Goal: Information Seeking & Learning: Understand process/instructions

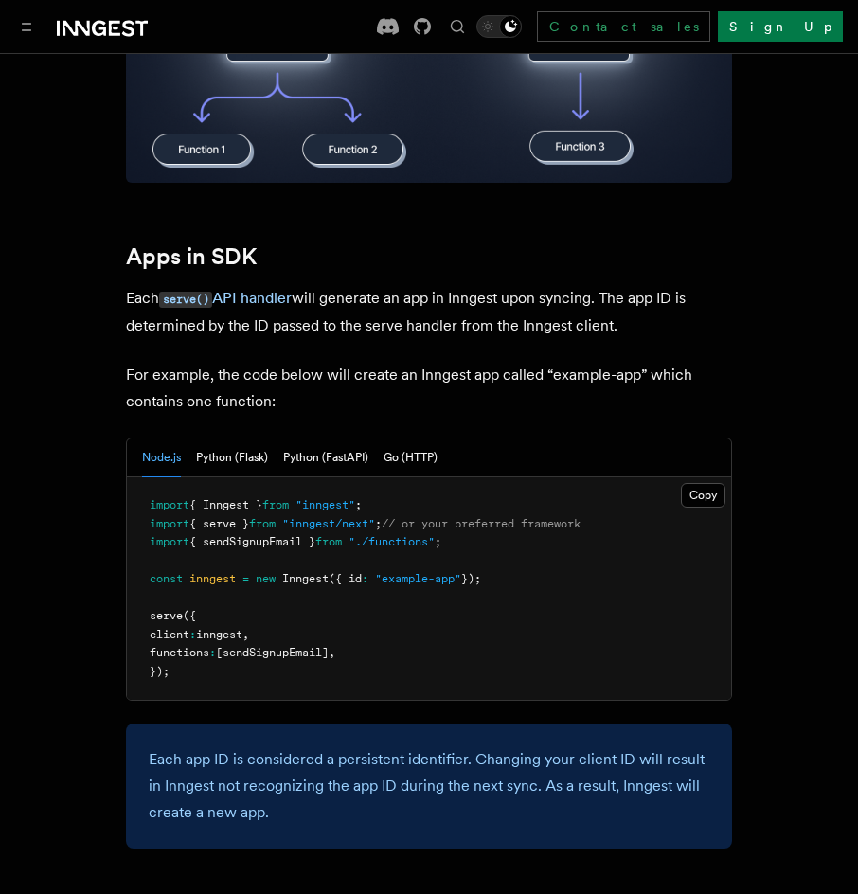
scroll to position [758, 0]
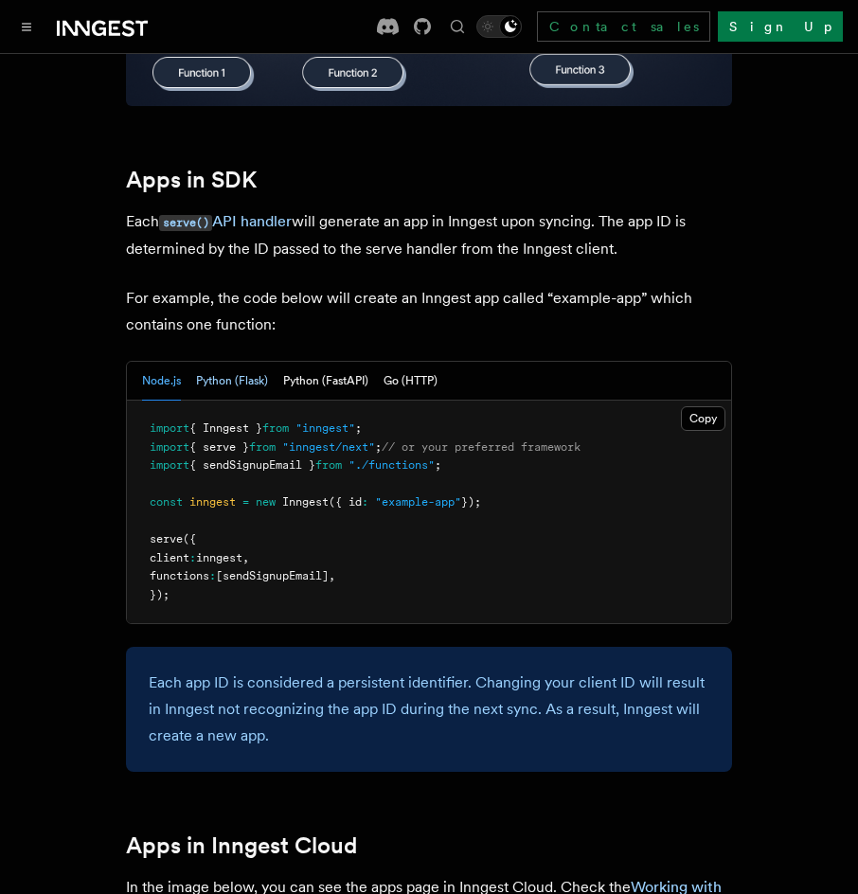
click at [257, 379] on button "Python (Flask)" at bounding box center [232, 381] width 72 height 39
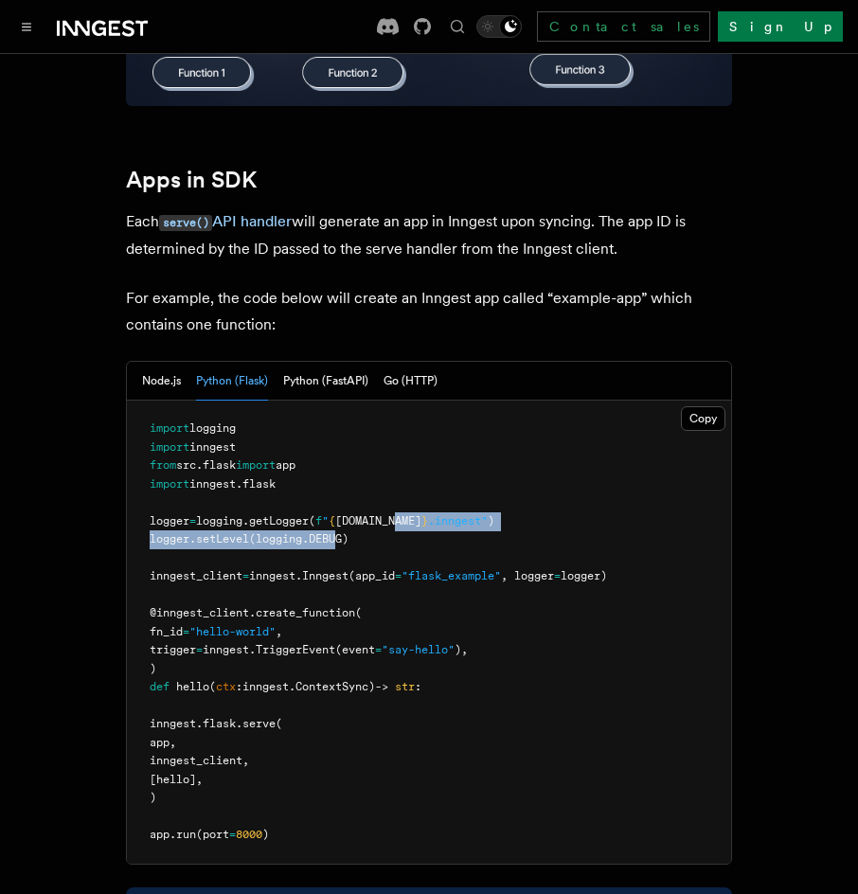
drag, startPoint x: 417, startPoint y: 528, endPoint x: 260, endPoint y: 550, distance: 157.8
click at [295, 542] on pre "import logging import inngest from src . flask import app import inngest . [GEO…" at bounding box center [429, 632] width 604 height 463
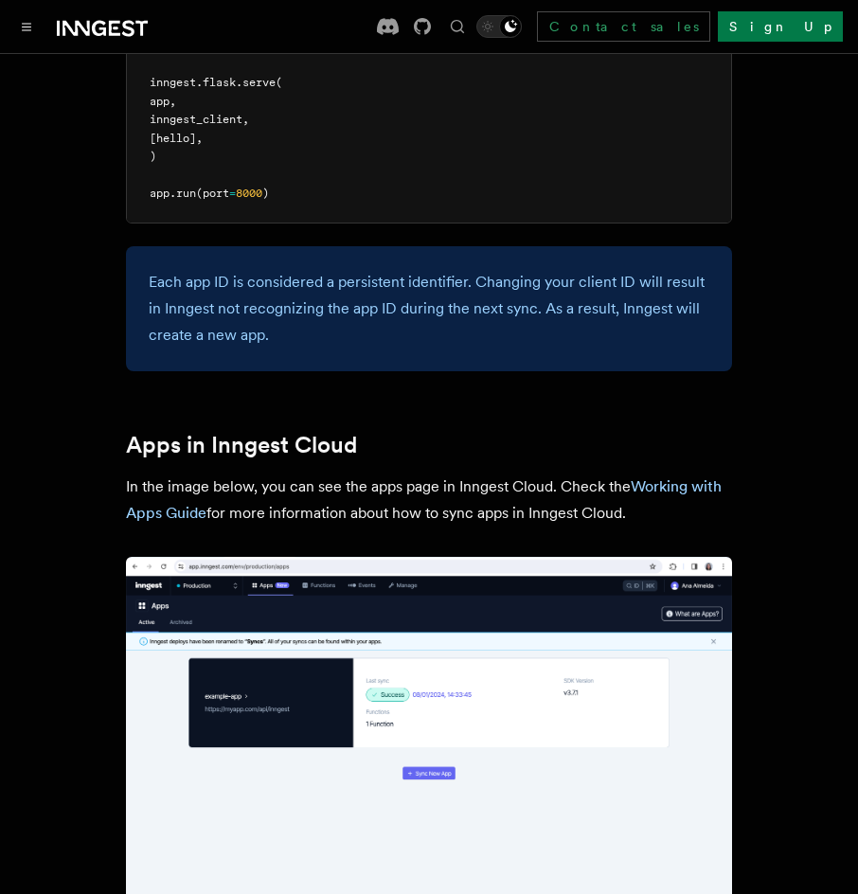
scroll to position [1421, 0]
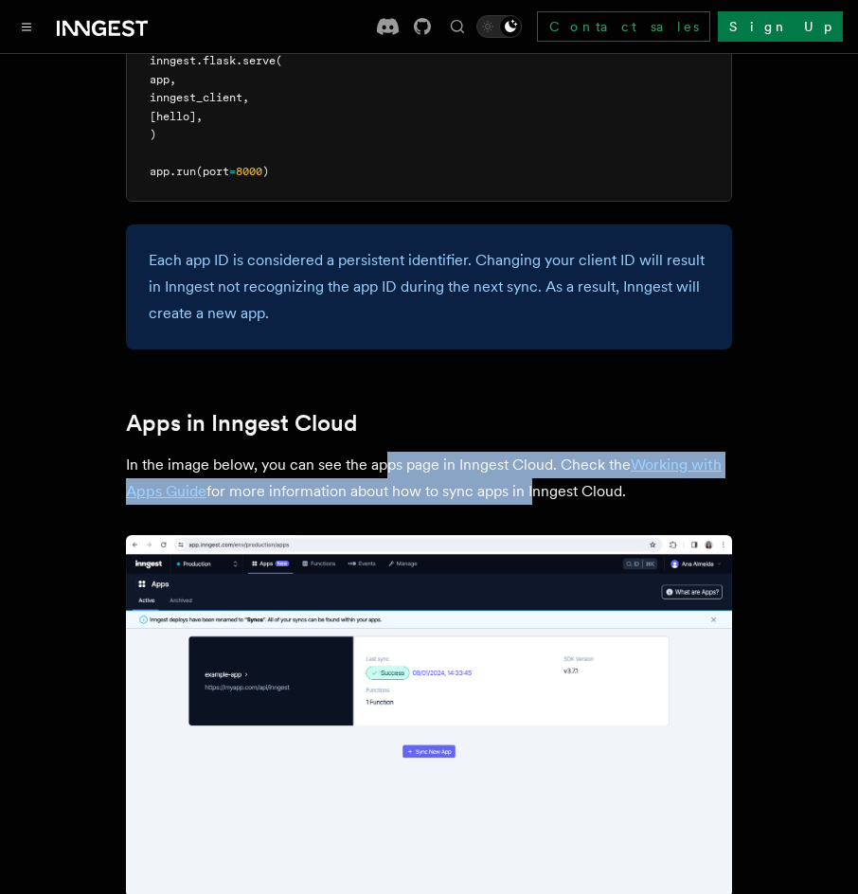
drag, startPoint x: 452, startPoint y: 486, endPoint x: 618, endPoint y: 502, distance: 166.5
click at [575, 499] on p "In the image below, you can see the apps page in Inngest Cloud. Check the Worki…" at bounding box center [429, 478] width 606 height 53
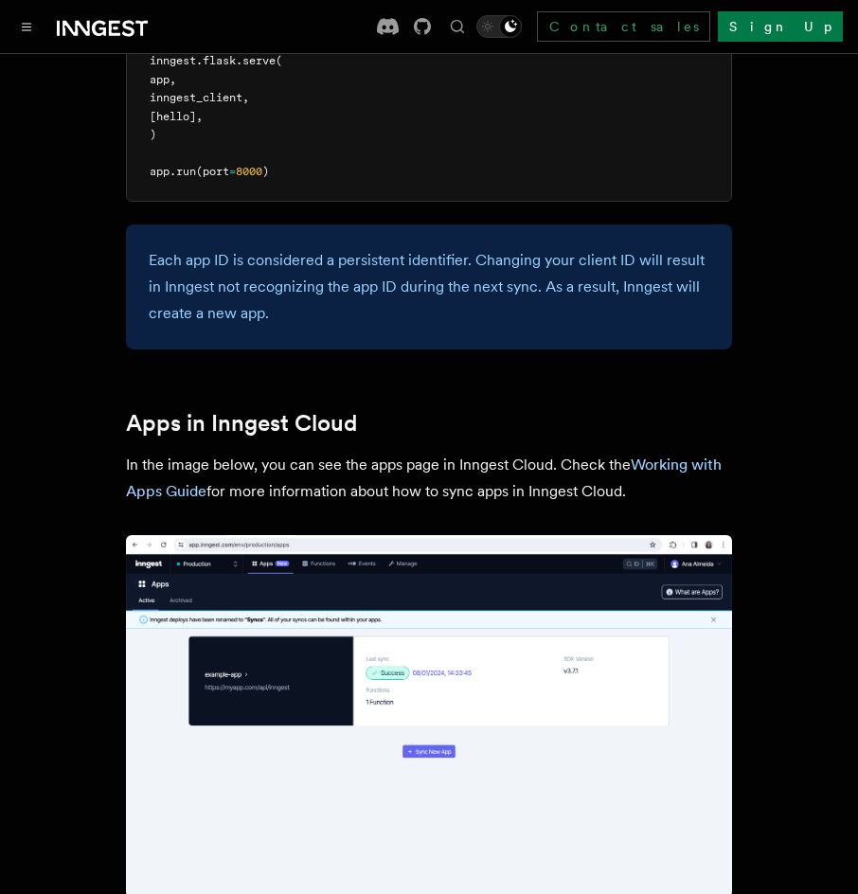
click at [635, 504] on p "In the image below, you can see the apps page in Inngest Cloud. Check the Worki…" at bounding box center [429, 478] width 606 height 53
click at [672, 465] on link "Working with Apps Guide" at bounding box center [424, 478] width 596 height 45
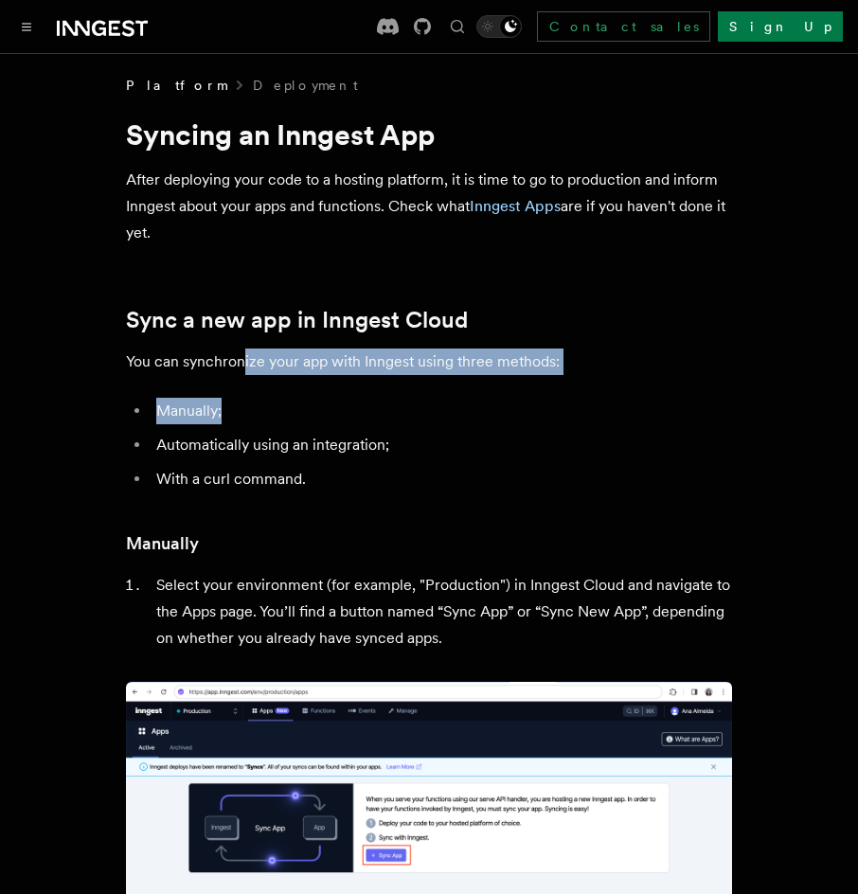
drag, startPoint x: 264, startPoint y: 363, endPoint x: 508, endPoint y: 375, distance: 243.7
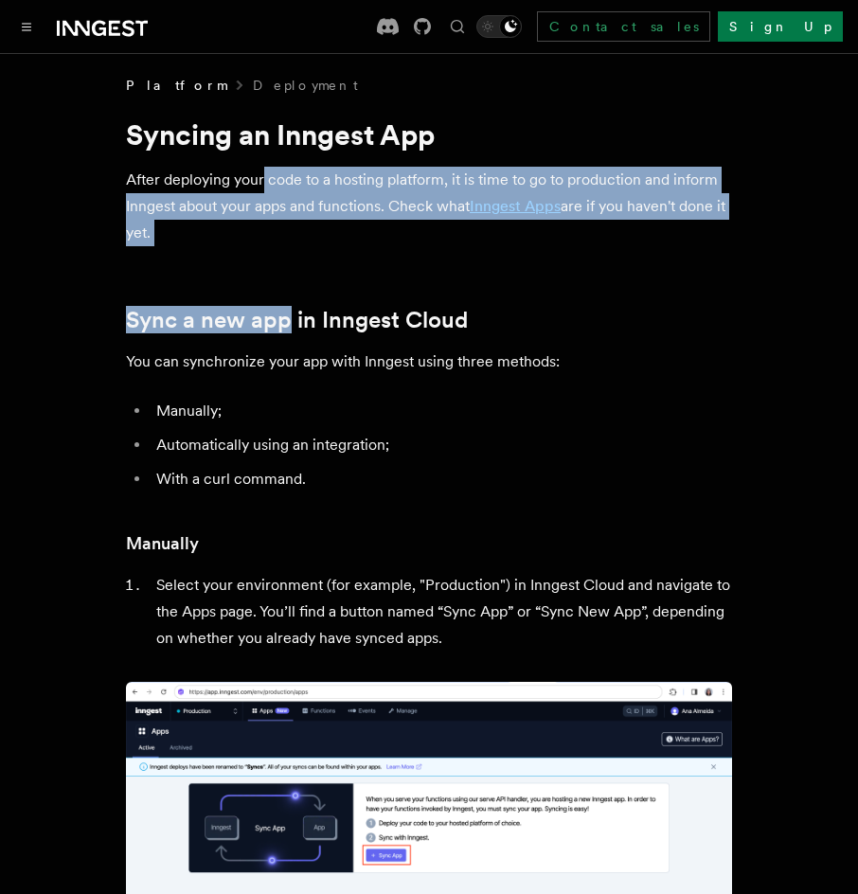
drag, startPoint x: 270, startPoint y: 218, endPoint x: 289, endPoint y: 287, distance: 71.7
click at [286, 307] on link "Sync a new app in Inngest Cloud" at bounding box center [297, 320] width 342 height 27
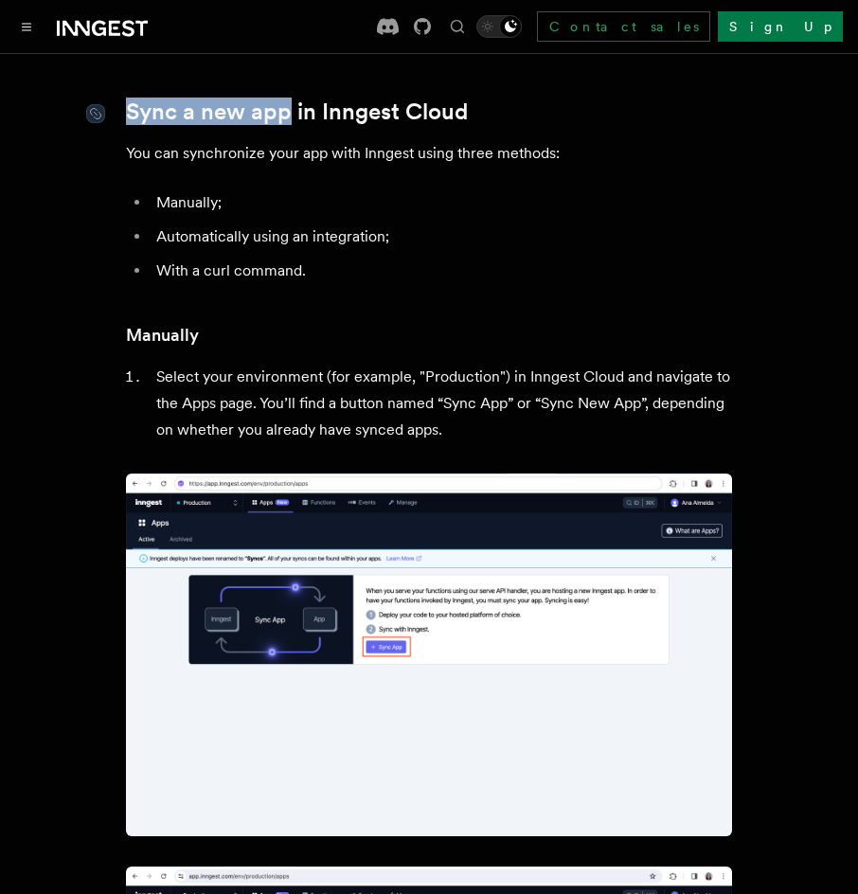
scroll to position [216, 0]
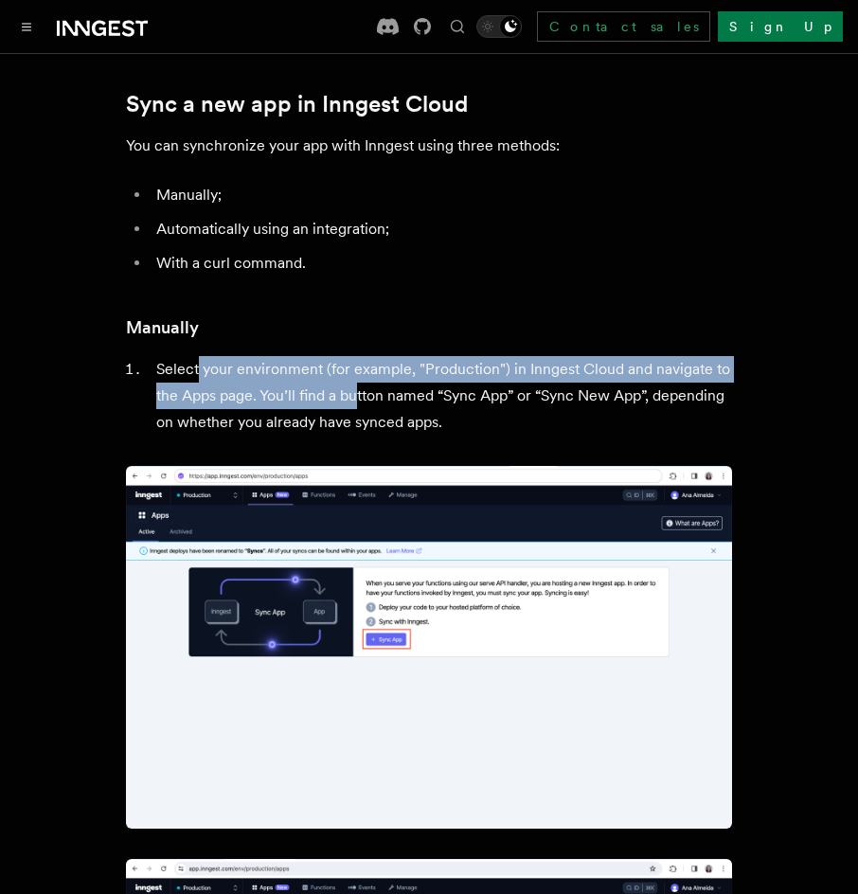
drag, startPoint x: 221, startPoint y: 379, endPoint x: 398, endPoint y: 398, distance: 178.1
click at [374, 396] on li "Select your environment (for example, "Production") in Inngest Cloud and naviga…" at bounding box center [442, 396] width 582 height 80
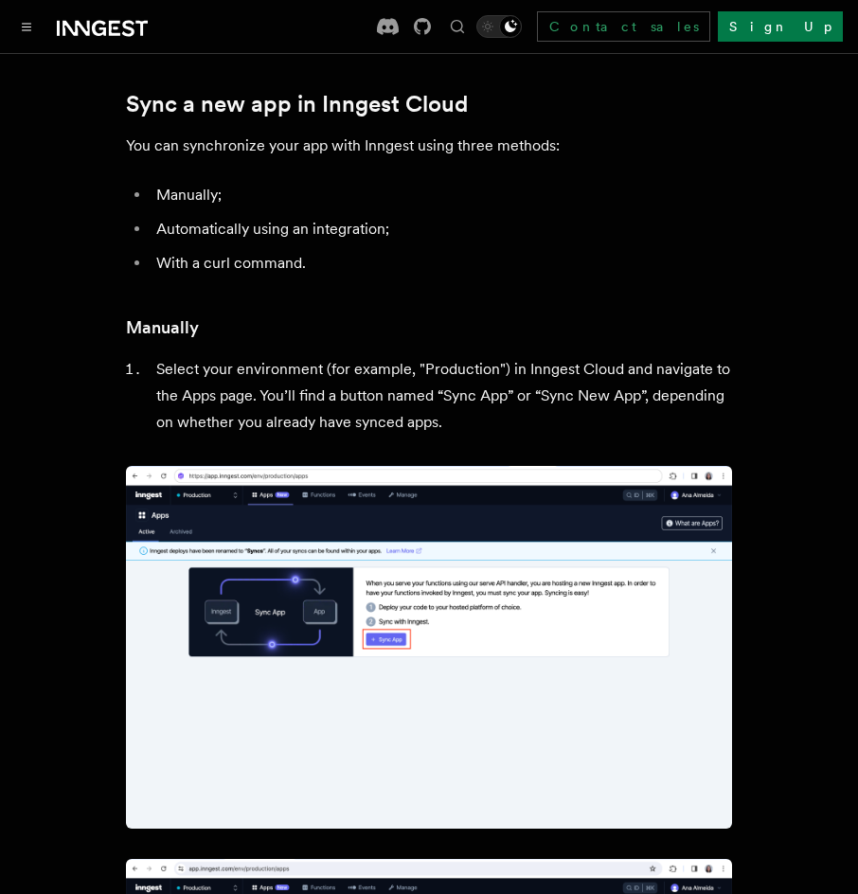
click at [452, 402] on li "Select your environment (for example, "Production") in Inngest Cloud and naviga…" at bounding box center [442, 396] width 582 height 80
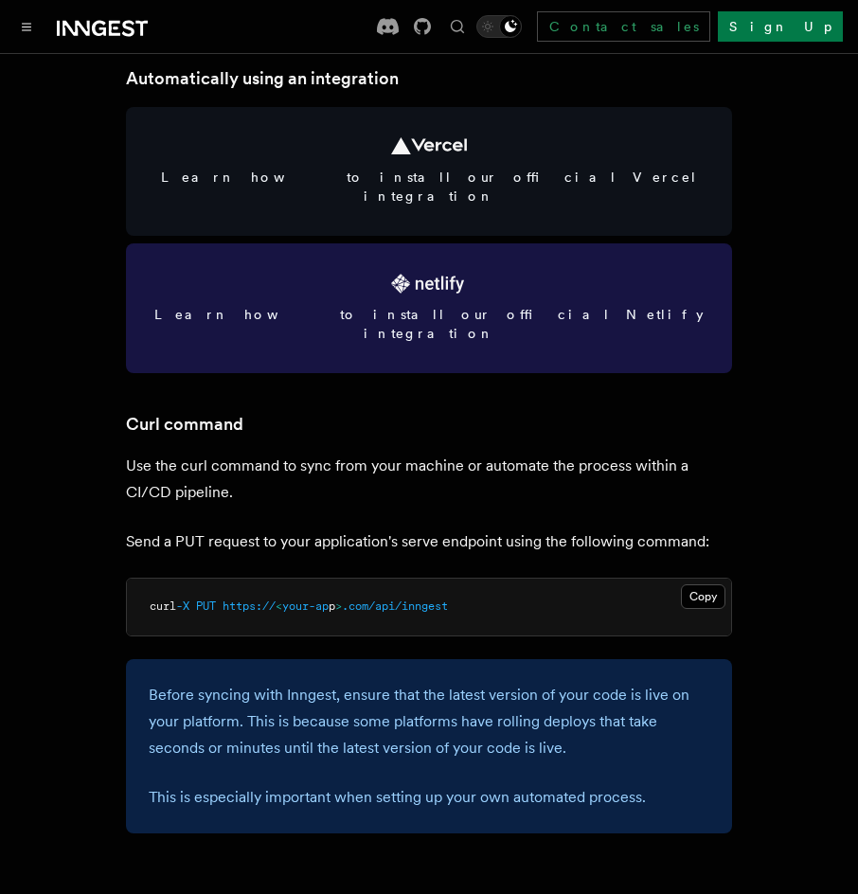
scroll to position [2394, 0]
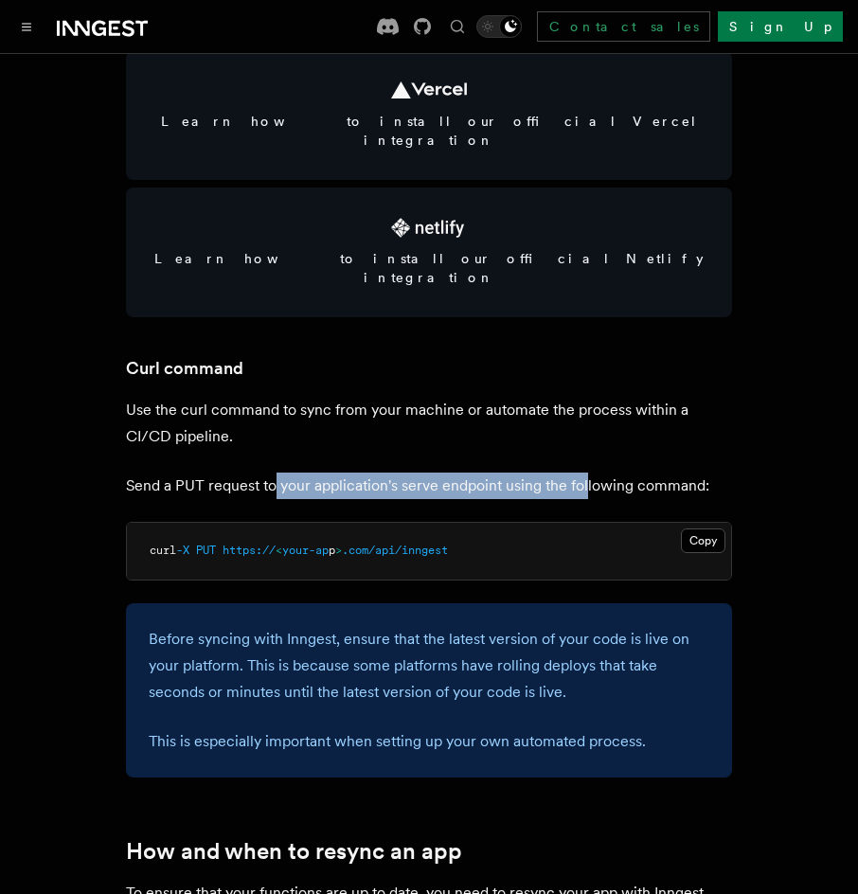
drag, startPoint x: 275, startPoint y: 446, endPoint x: 586, endPoint y: 458, distance: 311.8
click at [586, 473] on p "Send a PUT request to your application's serve endpoint using the following com…" at bounding box center [429, 486] width 606 height 27
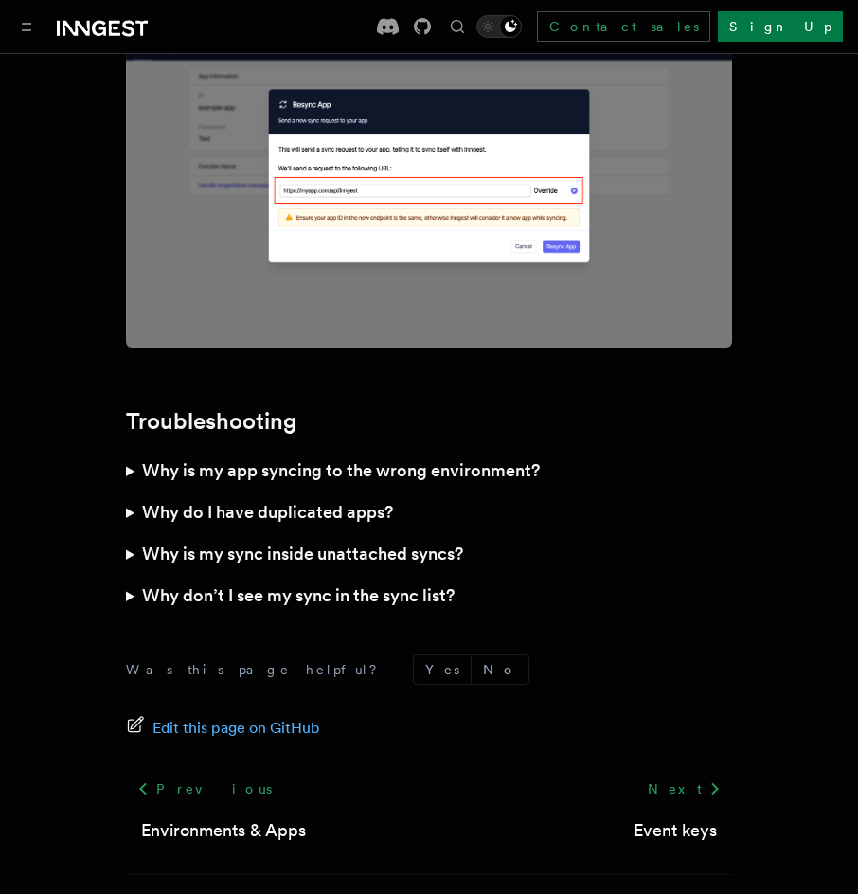
scroll to position [5057, 0]
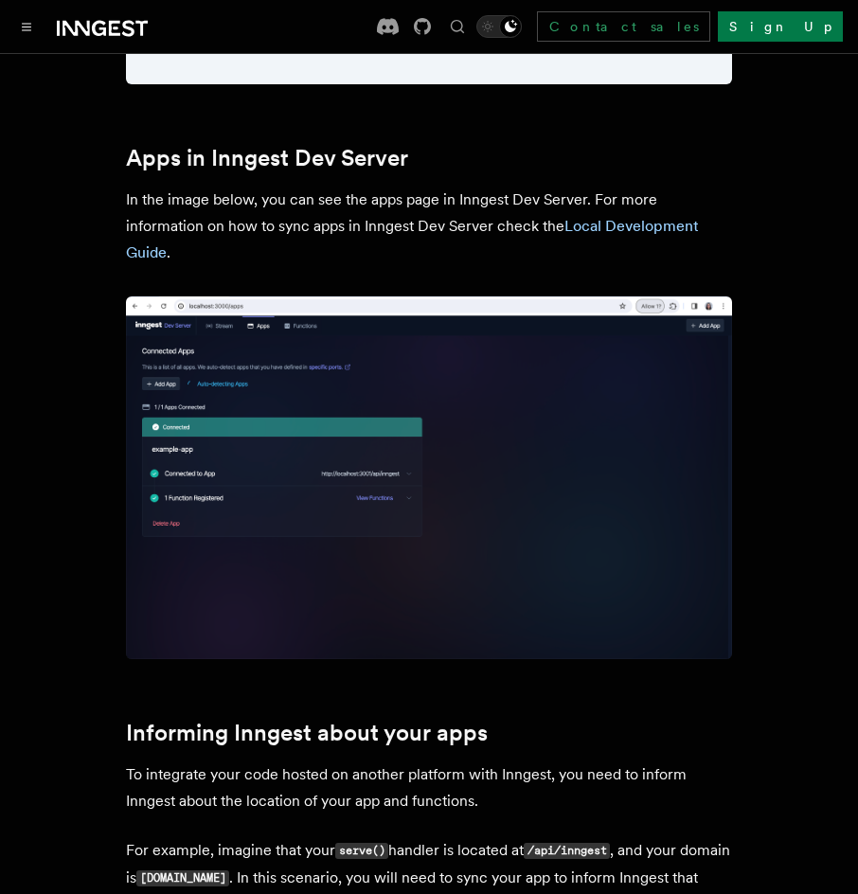
scroll to position [2231, 0]
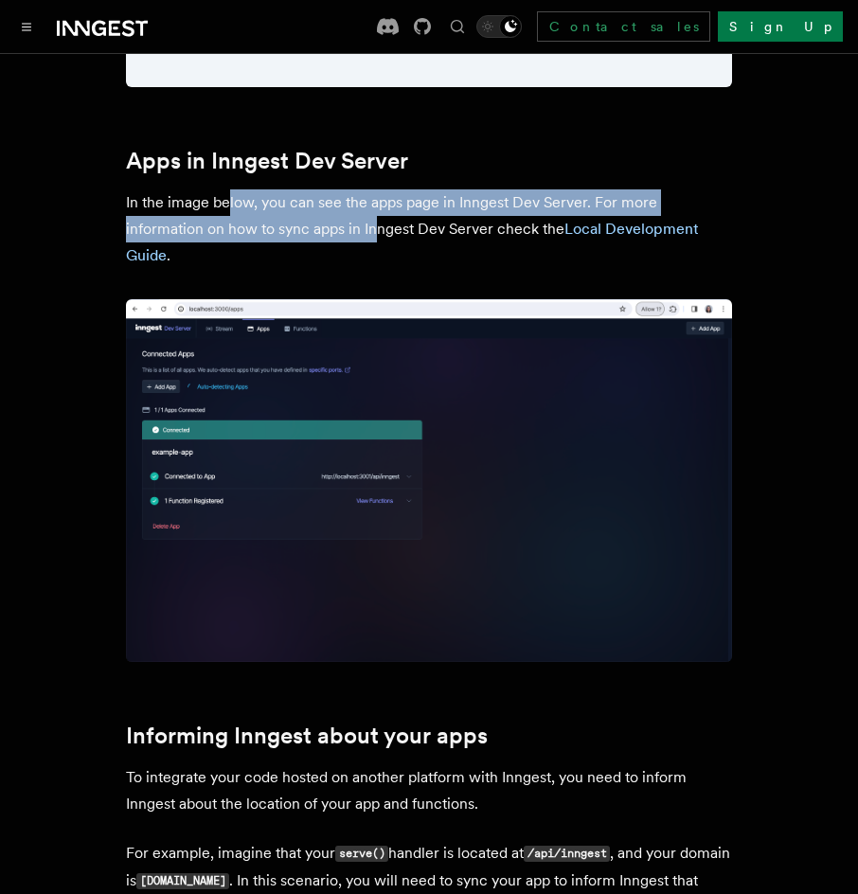
click at [393, 218] on p "In the image below, you can see the apps page in Inngest Dev Server. For more i…" at bounding box center [429, 229] width 606 height 80
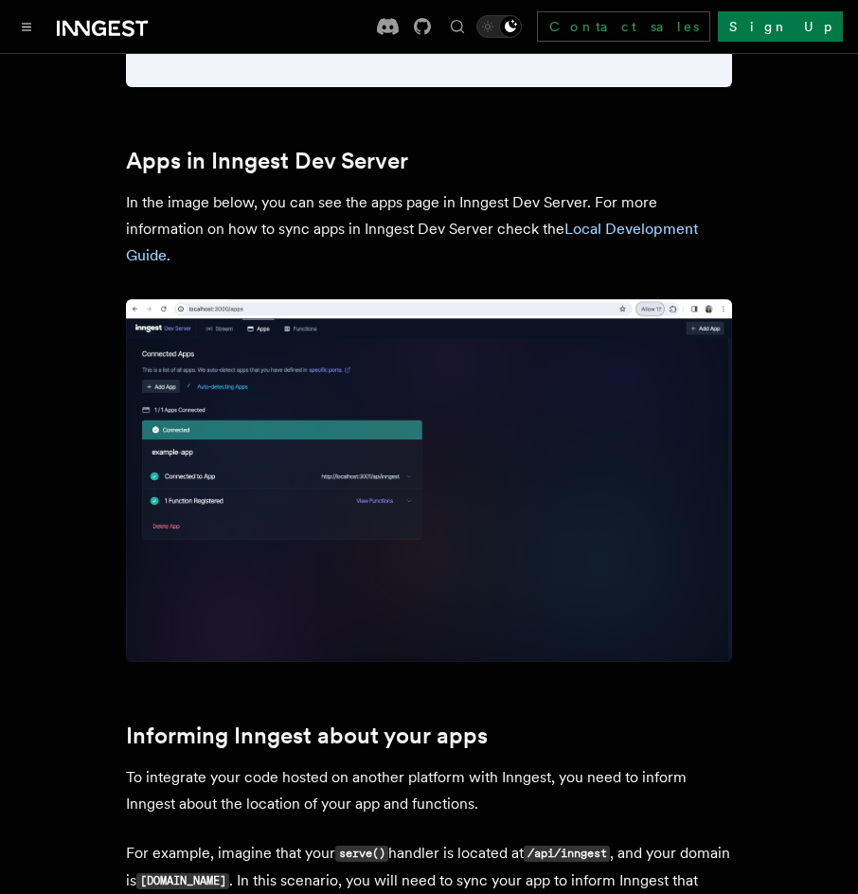
click at [408, 219] on p "In the image below, you can see the apps page in Inngest Dev Server. For more i…" at bounding box center [429, 229] width 606 height 80
click at [408, 220] on p "In the image below, you can see the apps page in Inngest Dev Server. For more i…" at bounding box center [429, 229] width 606 height 80
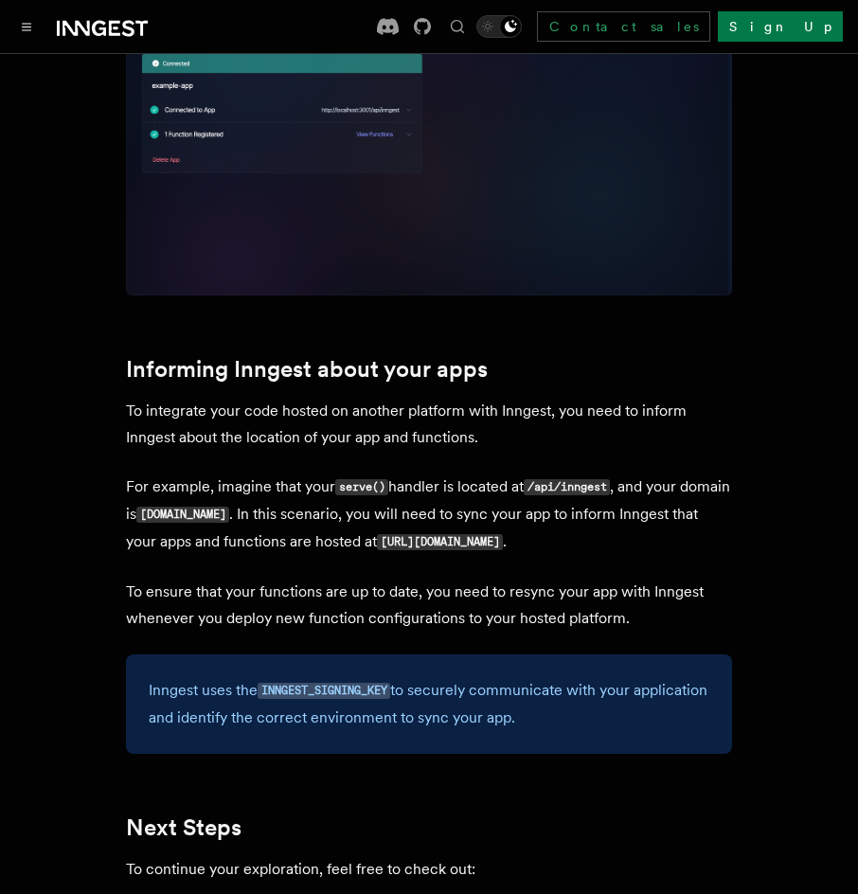
scroll to position [2610, 0]
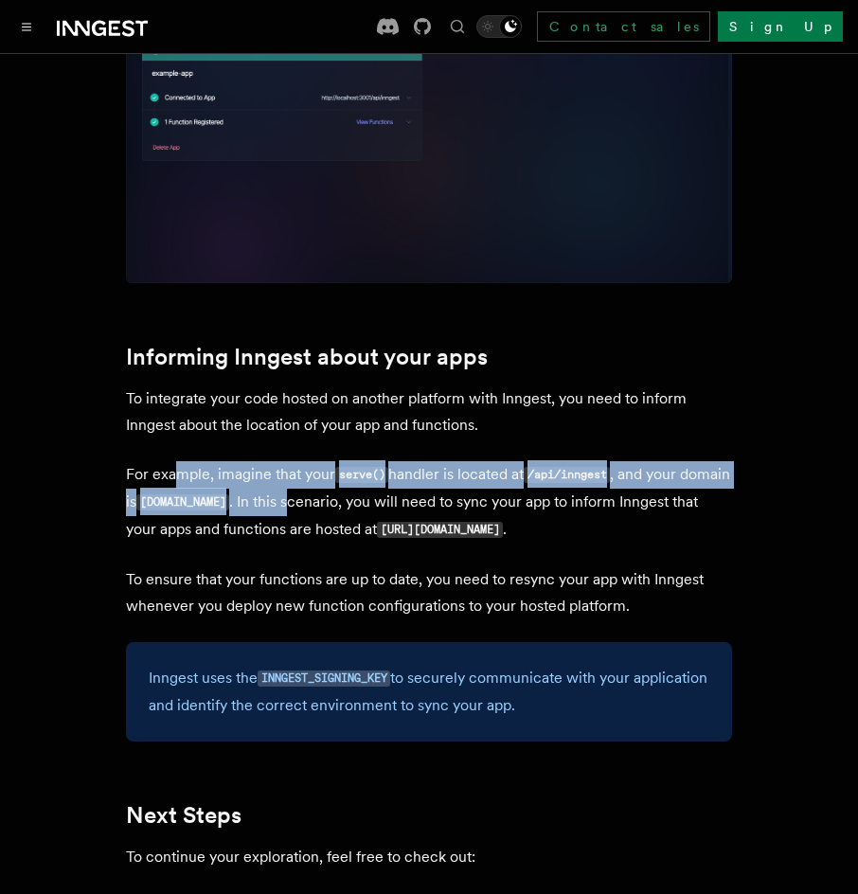
drag, startPoint x: 231, startPoint y: 486, endPoint x: 327, endPoint y: 522, distance: 102.2
click at [323, 507] on p "For example, imagine that your serve() handler is located at /api/inngest , and…" at bounding box center [429, 502] width 606 height 82
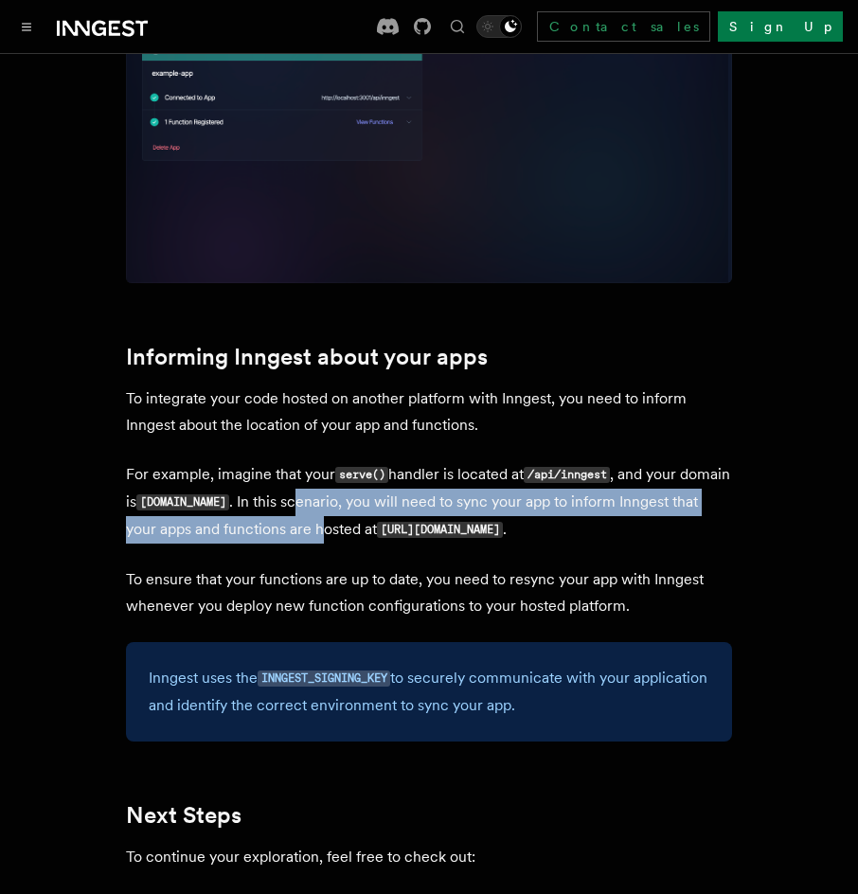
click at [327, 520] on p "For example, imagine that your serve() handler is located at /api/inngest , and…" at bounding box center [429, 502] width 606 height 82
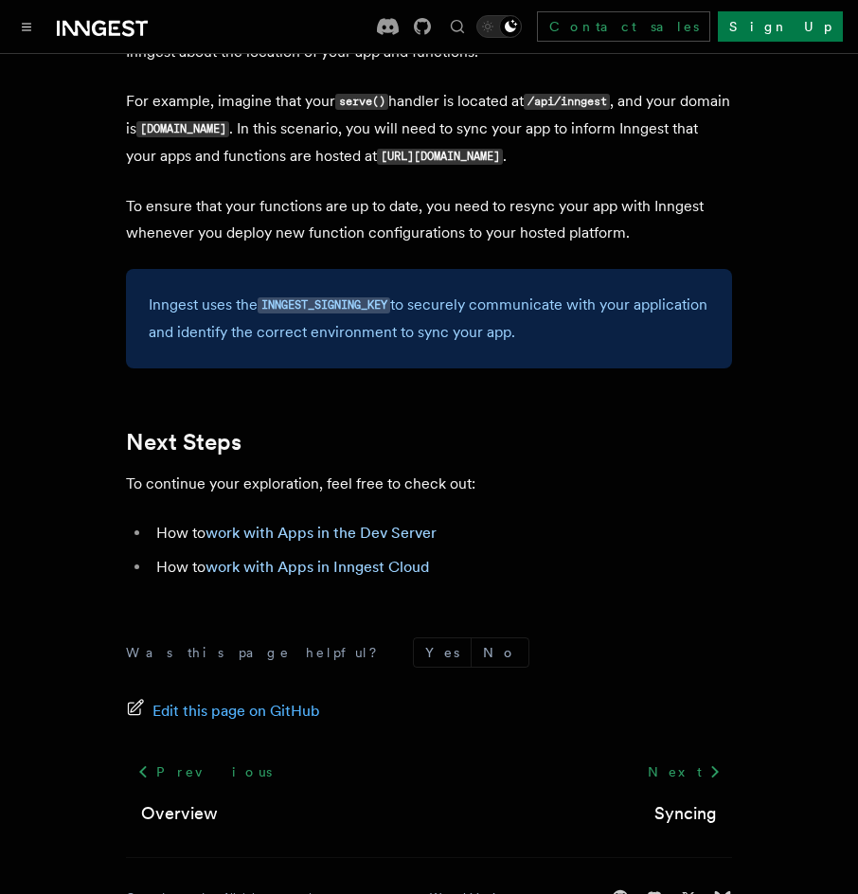
scroll to position [2989, 0]
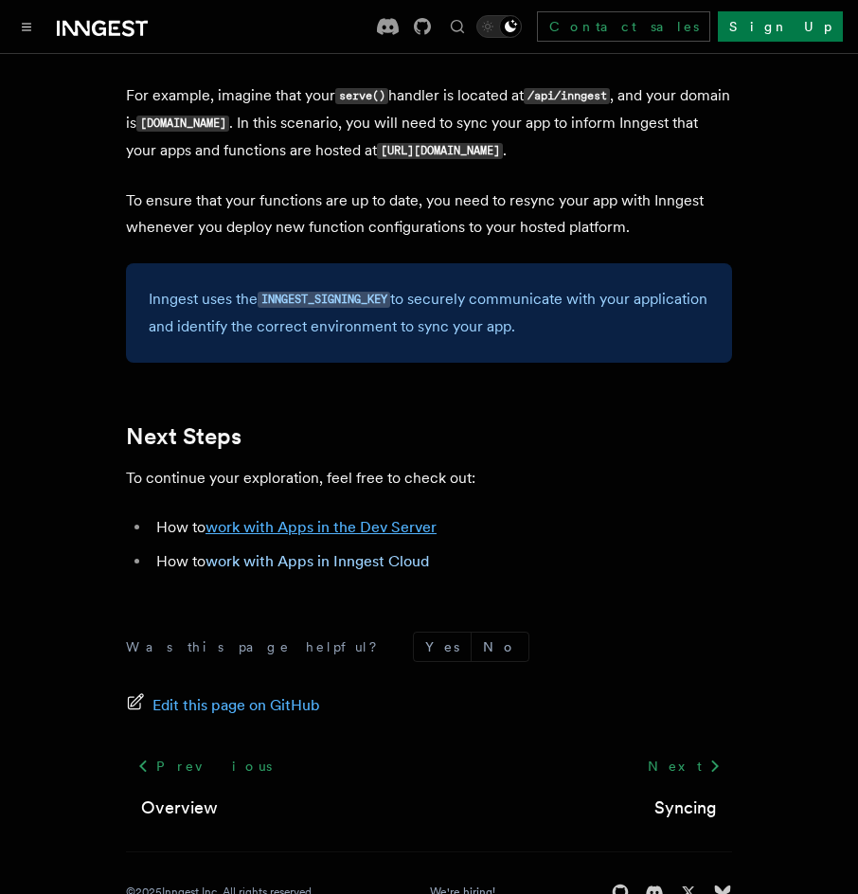
click at [329, 528] on link "work with Apps in the Dev Server" at bounding box center [321, 527] width 231 height 18
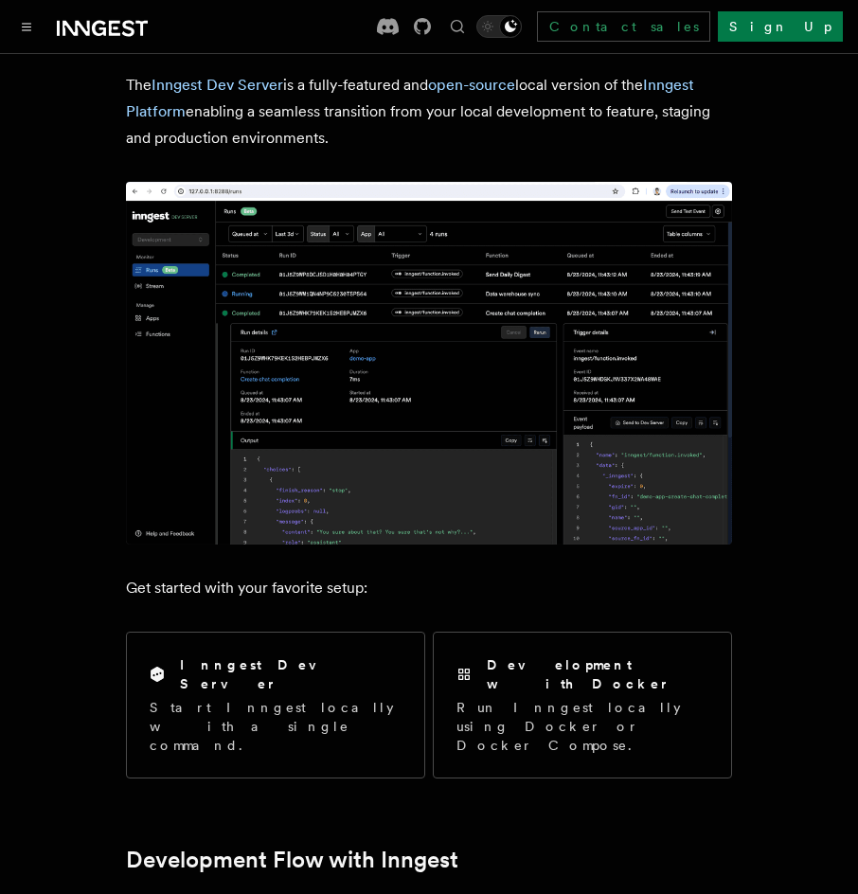
scroll to position [189, 0]
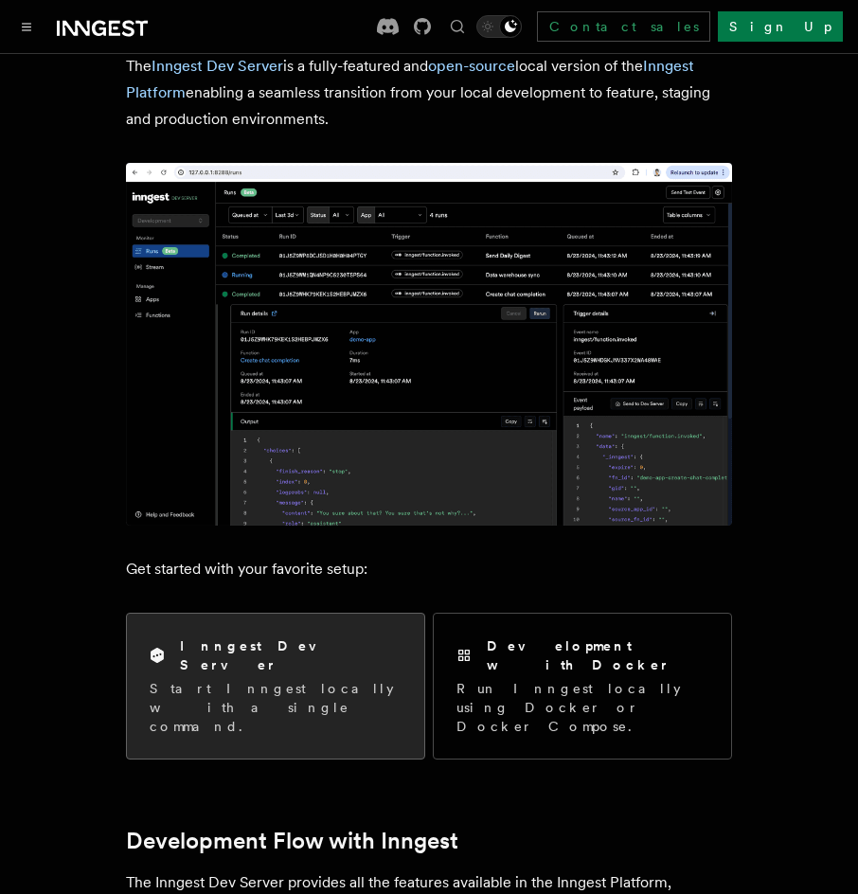
click at [286, 652] on h2 "Inngest Dev Server" at bounding box center [291, 655] width 222 height 38
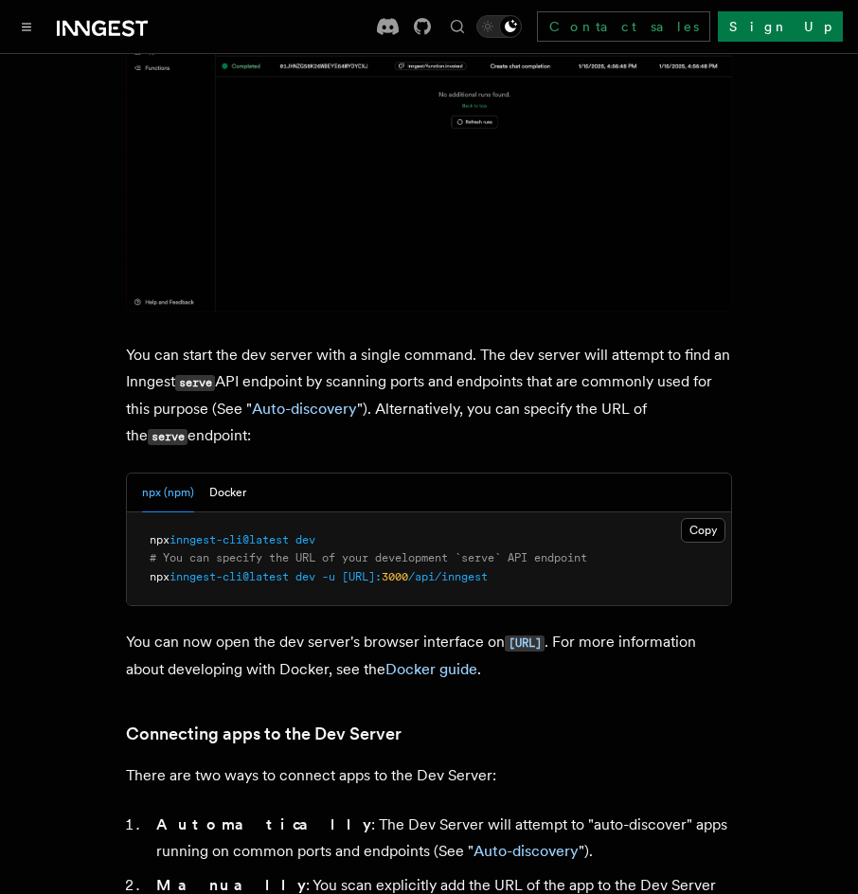
scroll to position [474, 0]
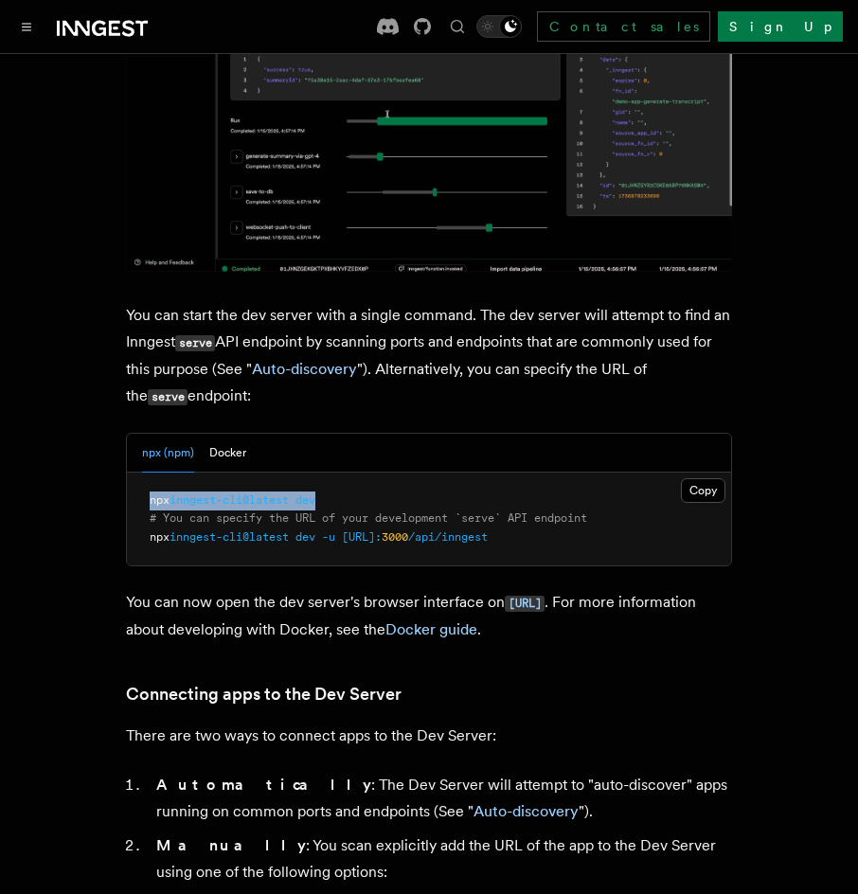
drag, startPoint x: 145, startPoint y: 474, endPoint x: 366, endPoint y: 475, distance: 220.7
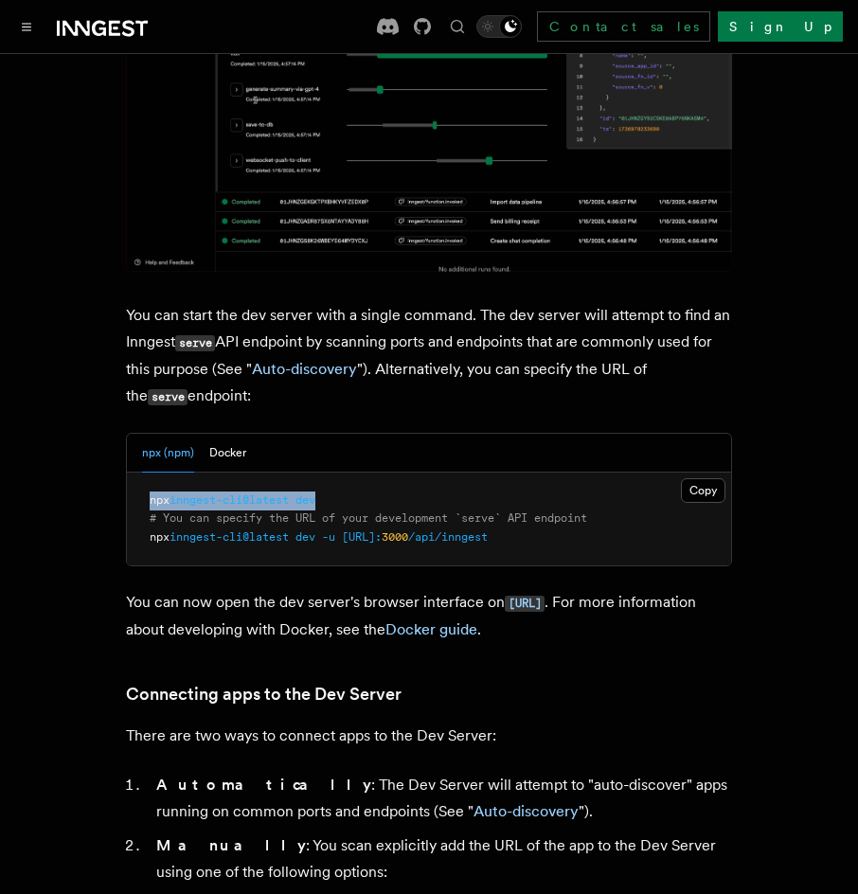
click at [366, 475] on pre "npx inngest-cli@latest dev # You can specify the URL of your development `serve…" at bounding box center [429, 520] width 604 height 94
copy span "npx inngest-cli@latest dev"
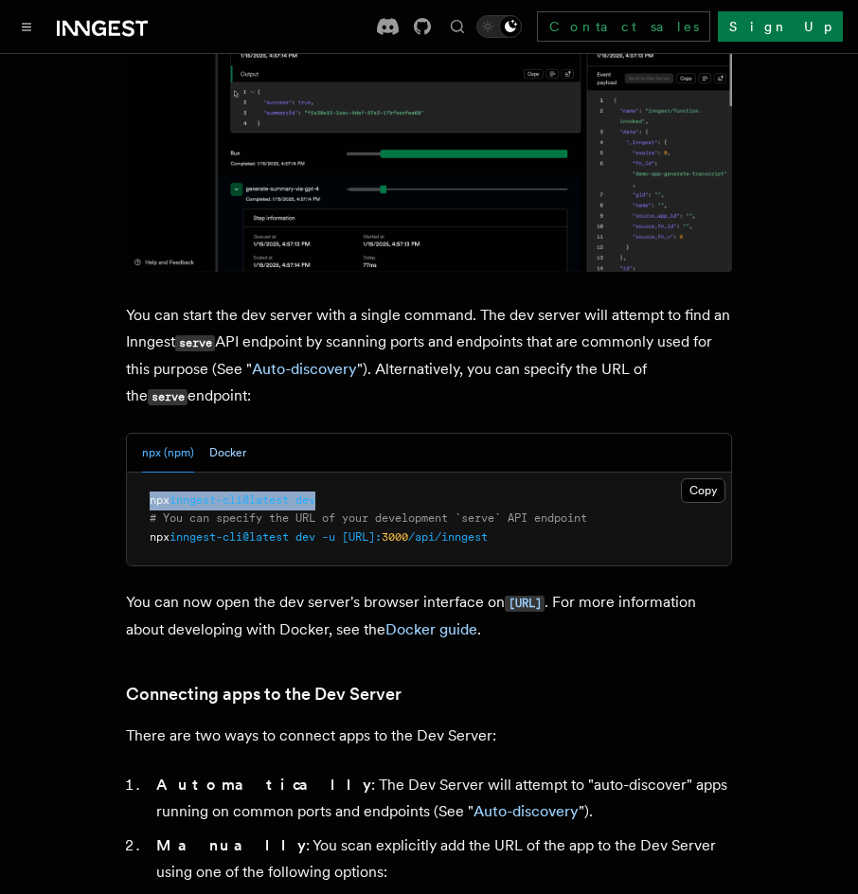
click at [233, 439] on button "Docker" at bounding box center [227, 453] width 37 height 39
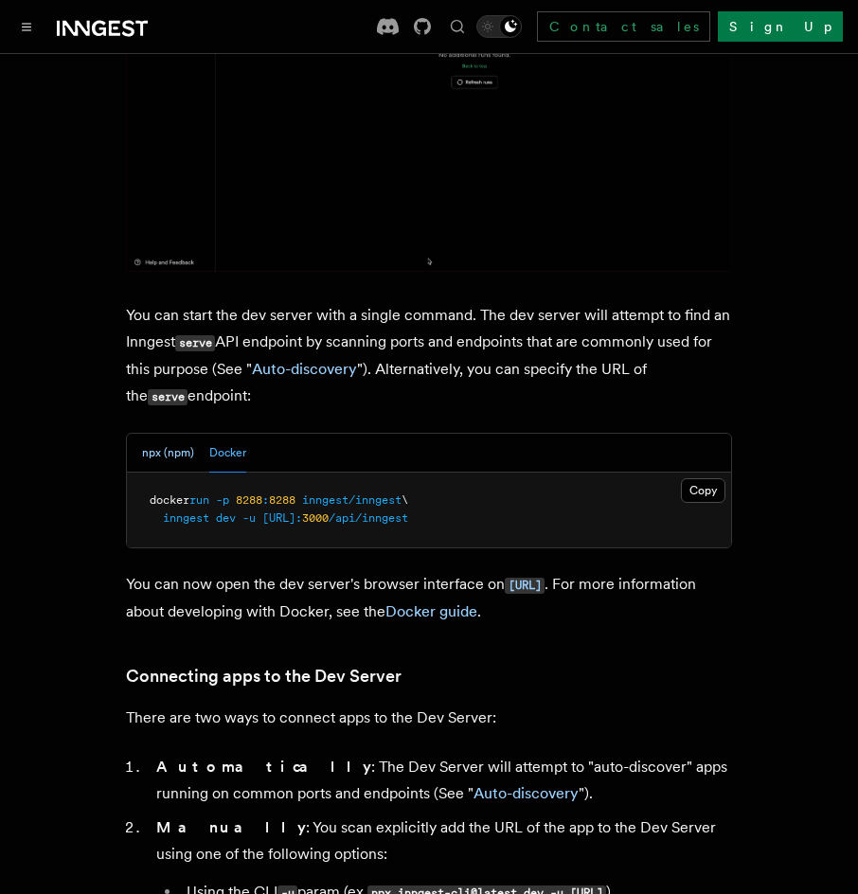
click at [167, 434] on button "npx (npm)" at bounding box center [168, 453] width 52 height 39
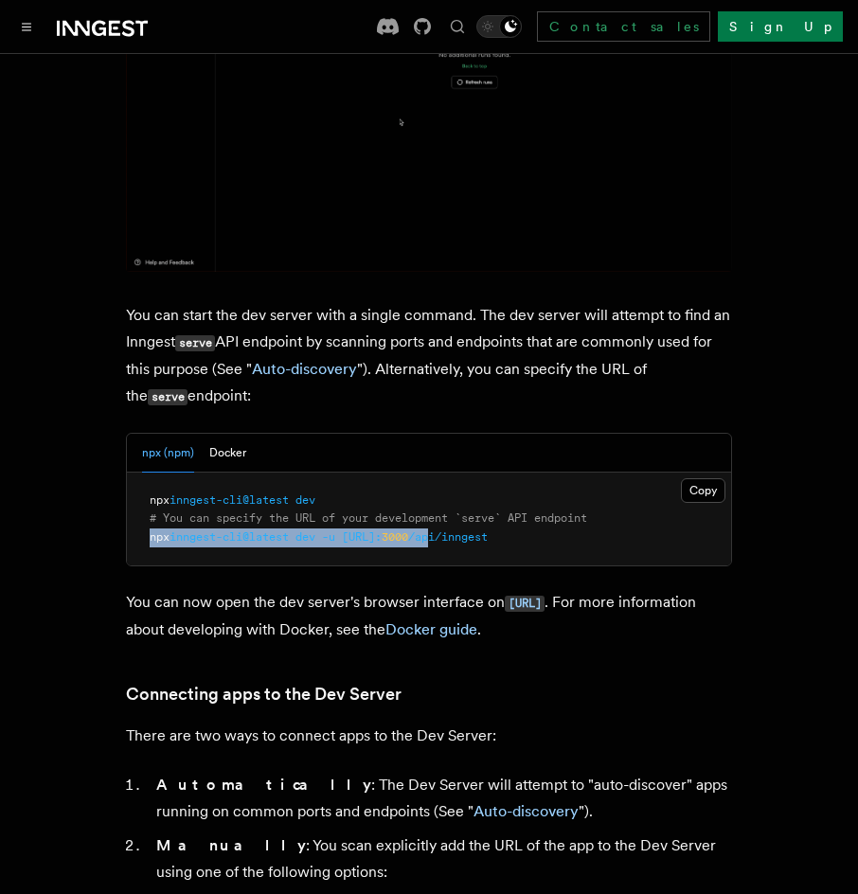
drag, startPoint x: 150, startPoint y: 506, endPoint x: 516, endPoint y: 518, distance: 366.7
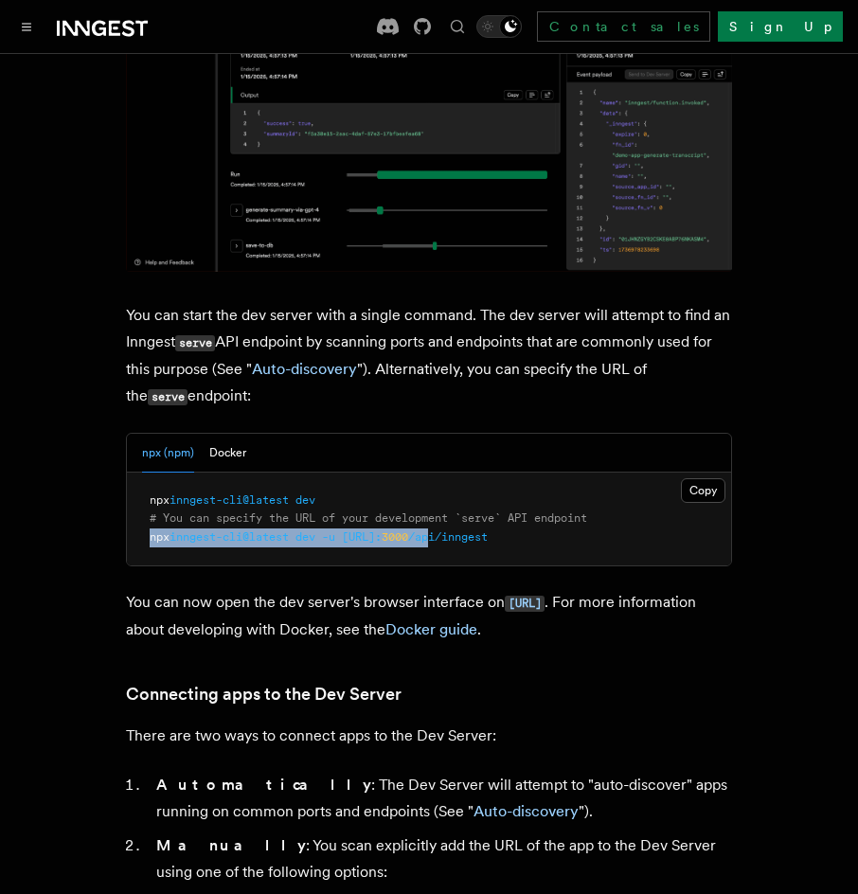
click at [516, 518] on pre "npx inngest-cli@latest dev # You can specify the URL of your development `serve…" at bounding box center [429, 520] width 604 height 94
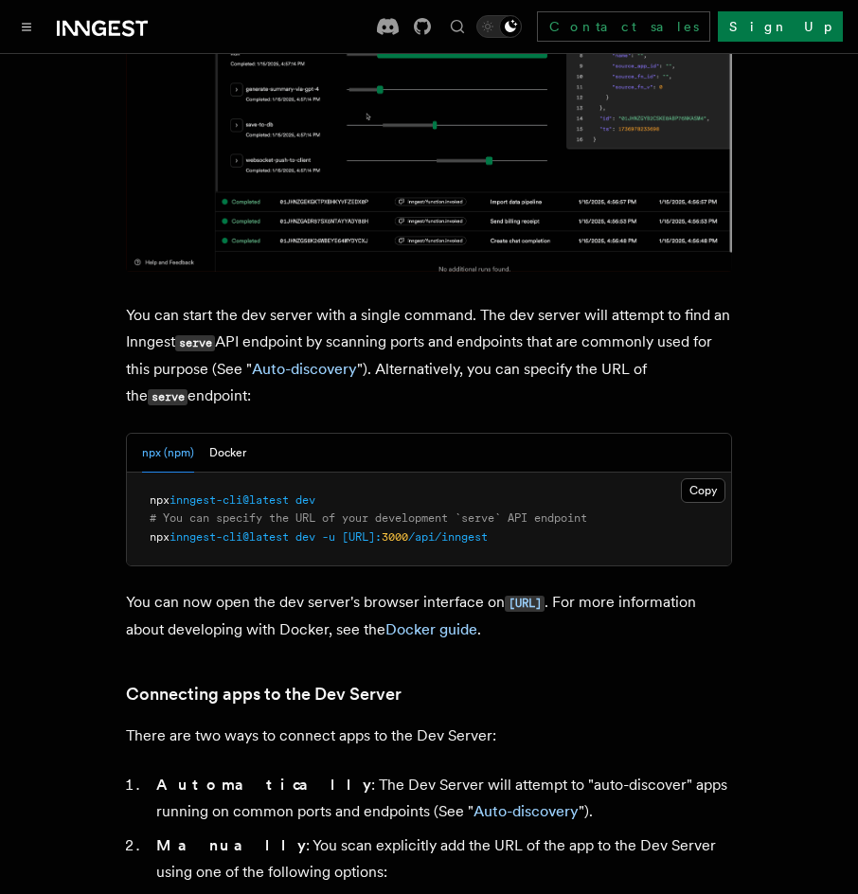
click at [596, 515] on pre "npx inngest-cli@latest dev # You can specify the URL of your development `serve…" at bounding box center [429, 520] width 604 height 94
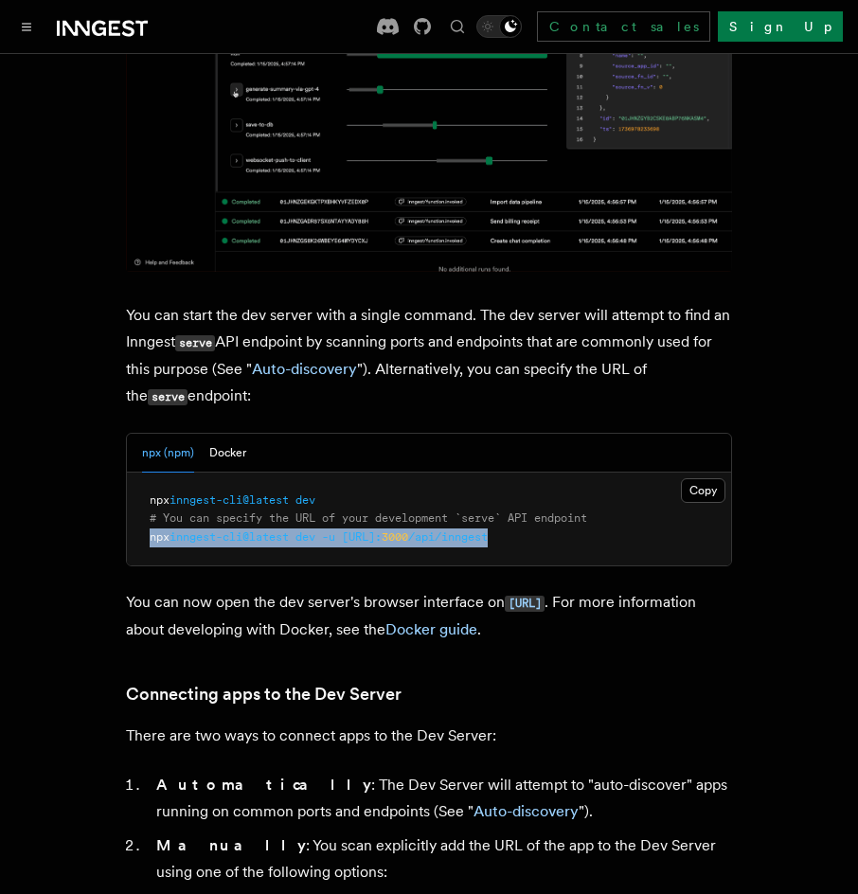
drag, startPoint x: 336, startPoint y: 510, endPoint x: 146, endPoint y: 508, distance: 190.4
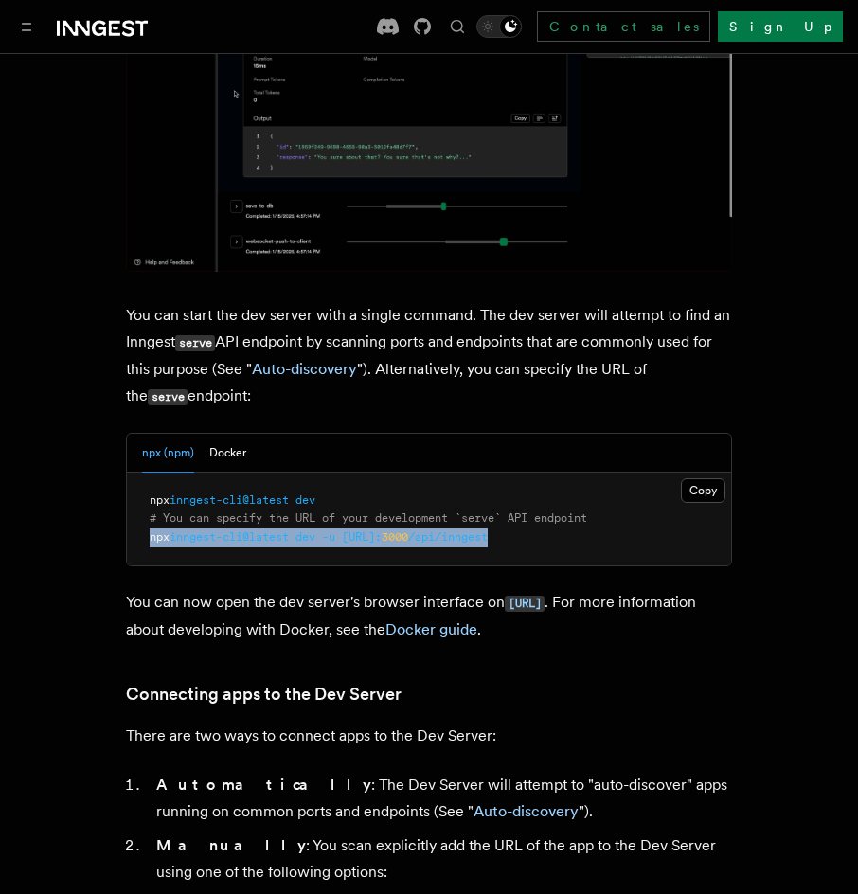
click at [146, 508] on pre "npx inngest-cli@latest dev # You can specify the URL of your development `serve…" at bounding box center [429, 520] width 604 height 94
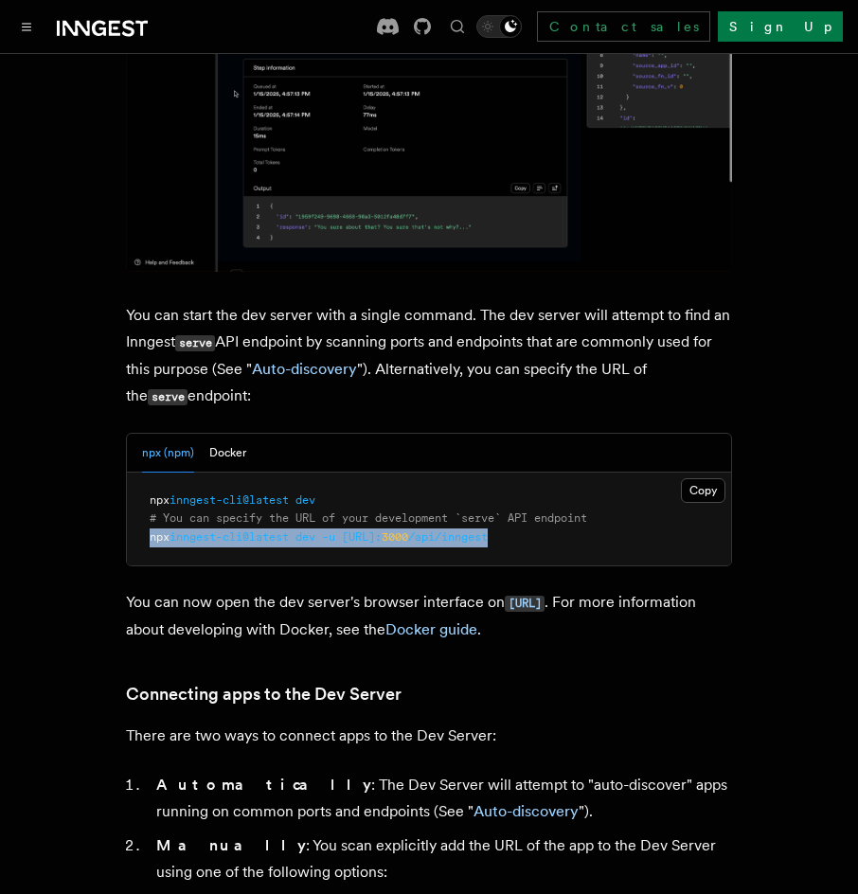
copy span "npx inngest-cli@latest dev -u http://localhost: 3000 /api/inngest"
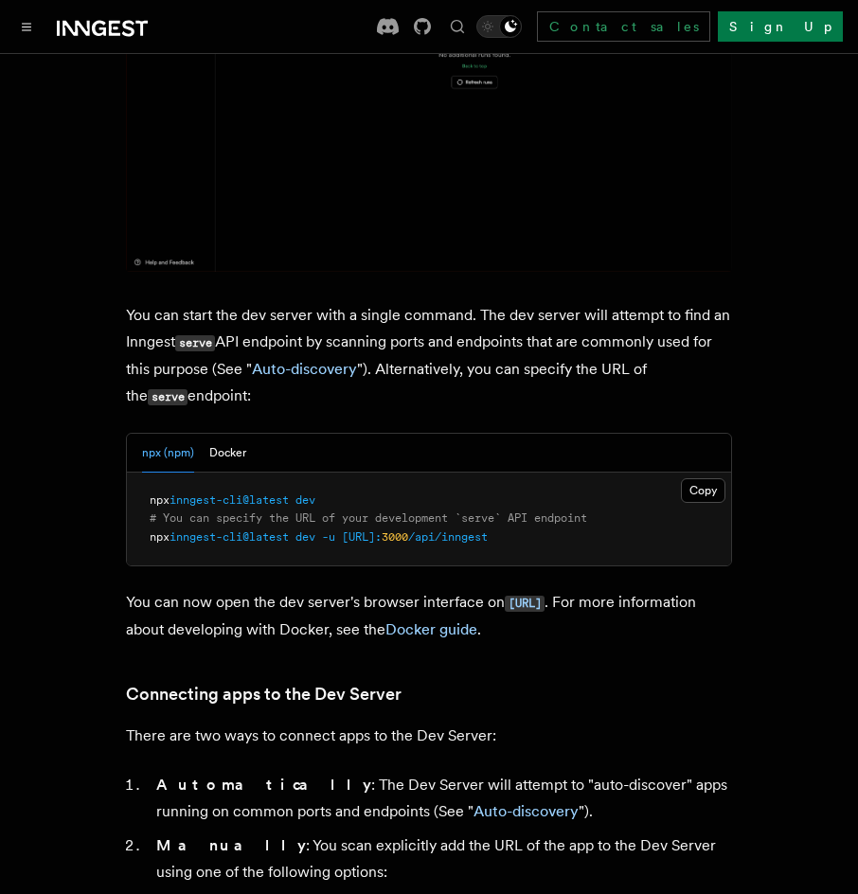
click at [143, 723] on p "There are two ways to connect apps to the Dev Server:" at bounding box center [429, 736] width 606 height 27
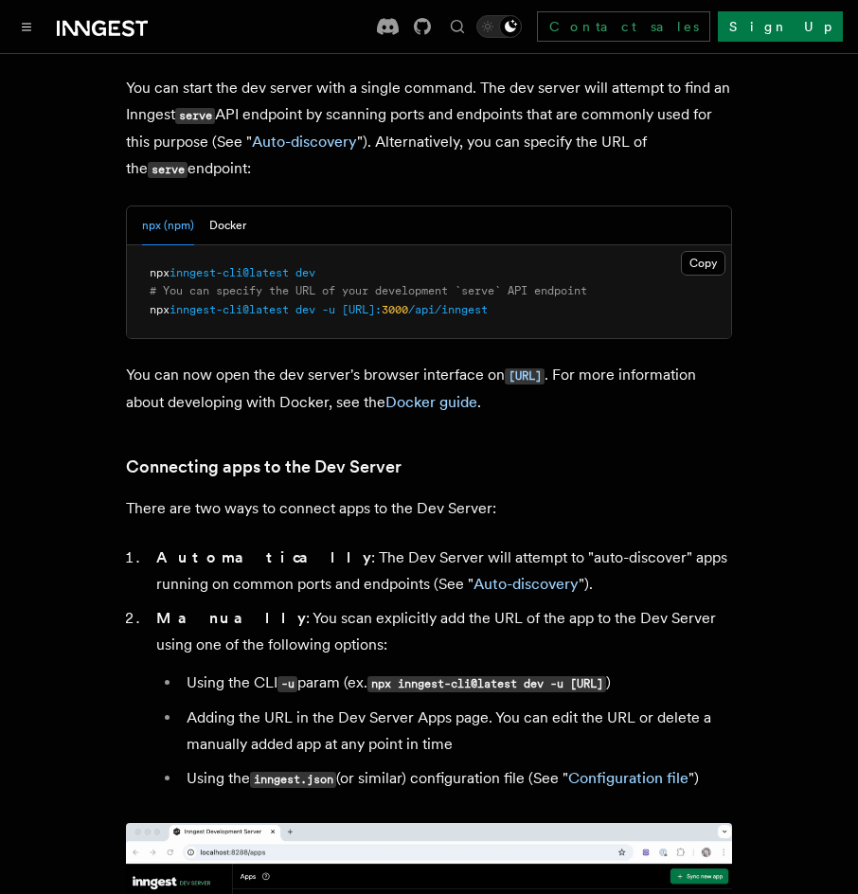
scroll to position [758, 0]
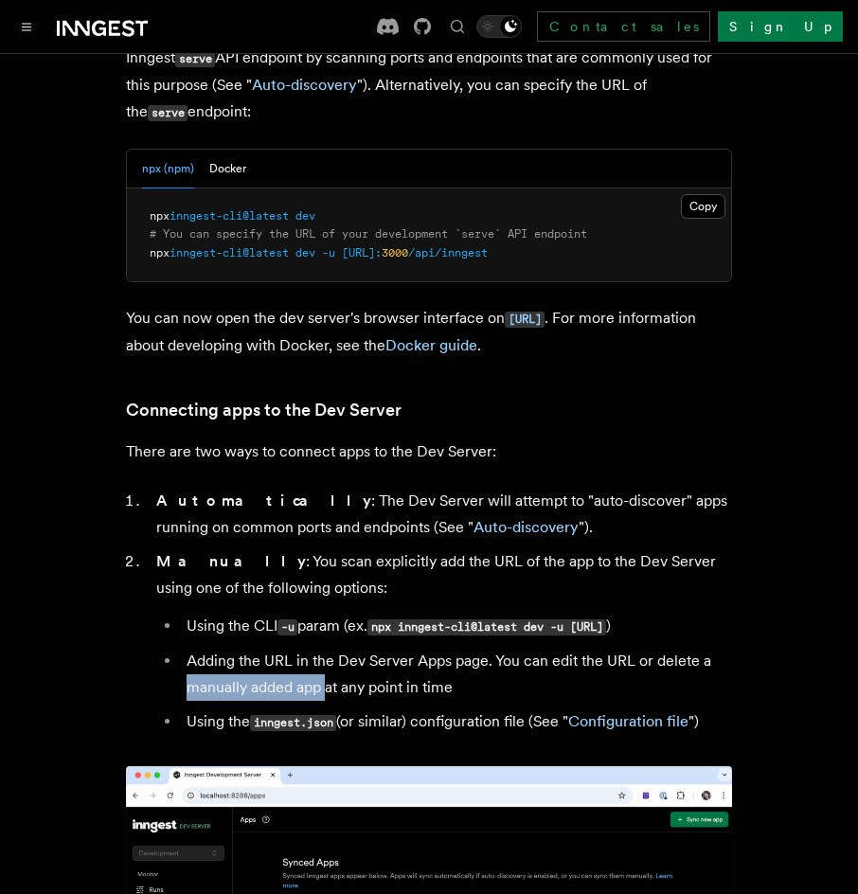
click at [333, 688] on ul "Using the CLI -u param (ex. npx inngest-cli@latest dev -u http://localhost:3000…" at bounding box center [444, 674] width 576 height 123
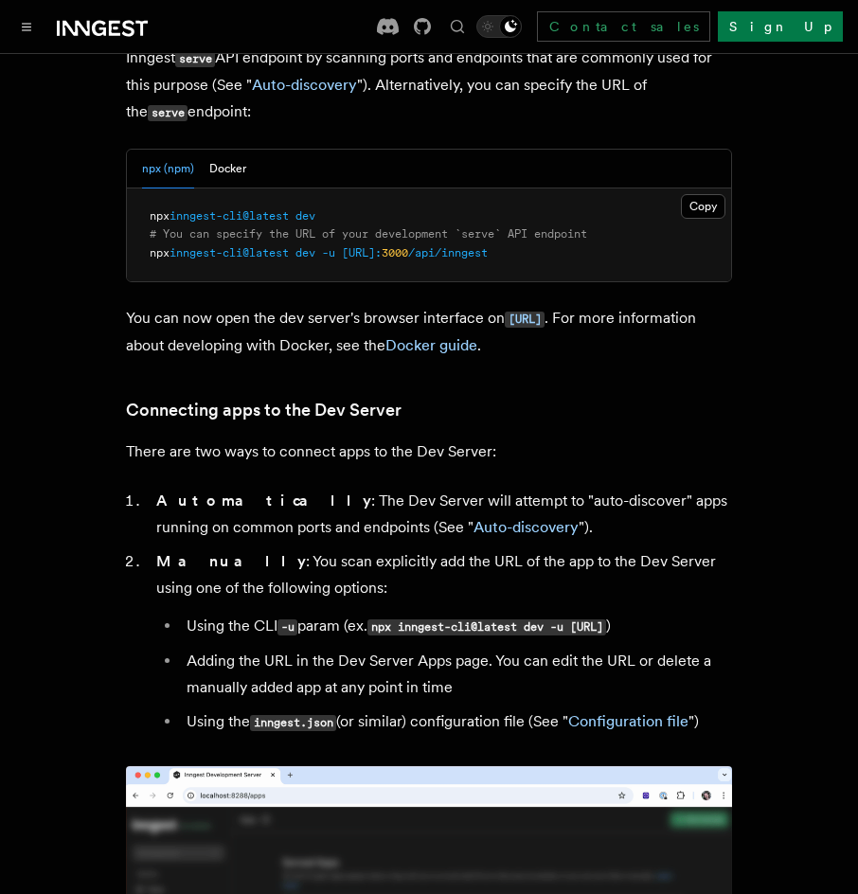
click at [414, 691] on li "Adding the URL in the Dev Server Apps page. You can edit the URL or delete a ma…" at bounding box center [456, 674] width 551 height 53
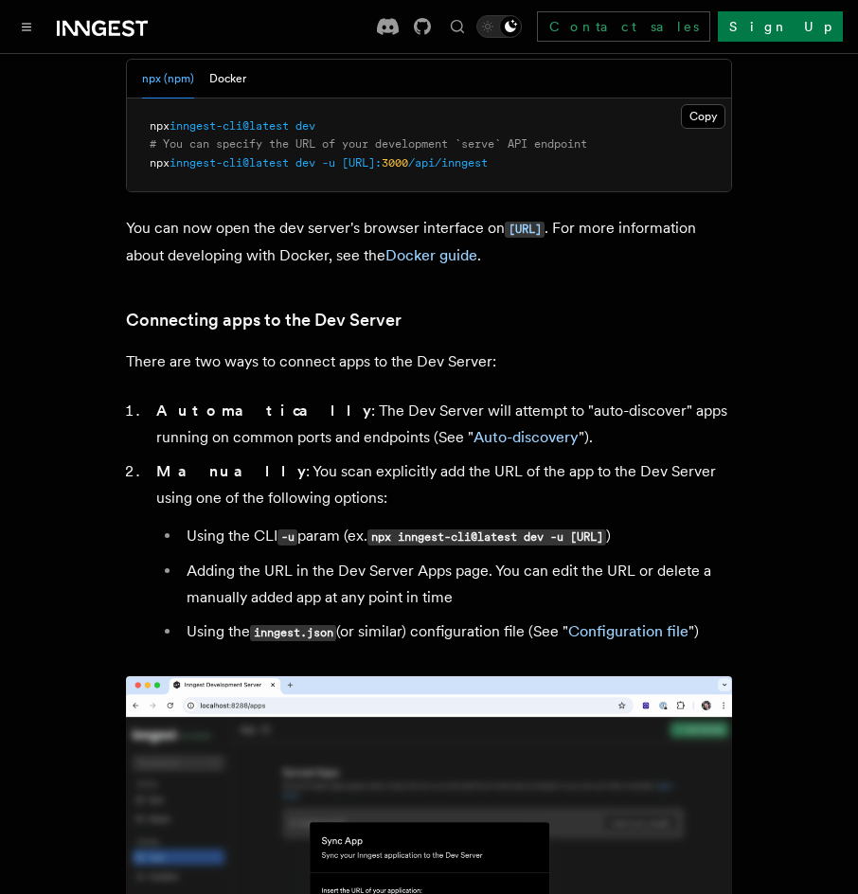
scroll to position [852, 0]
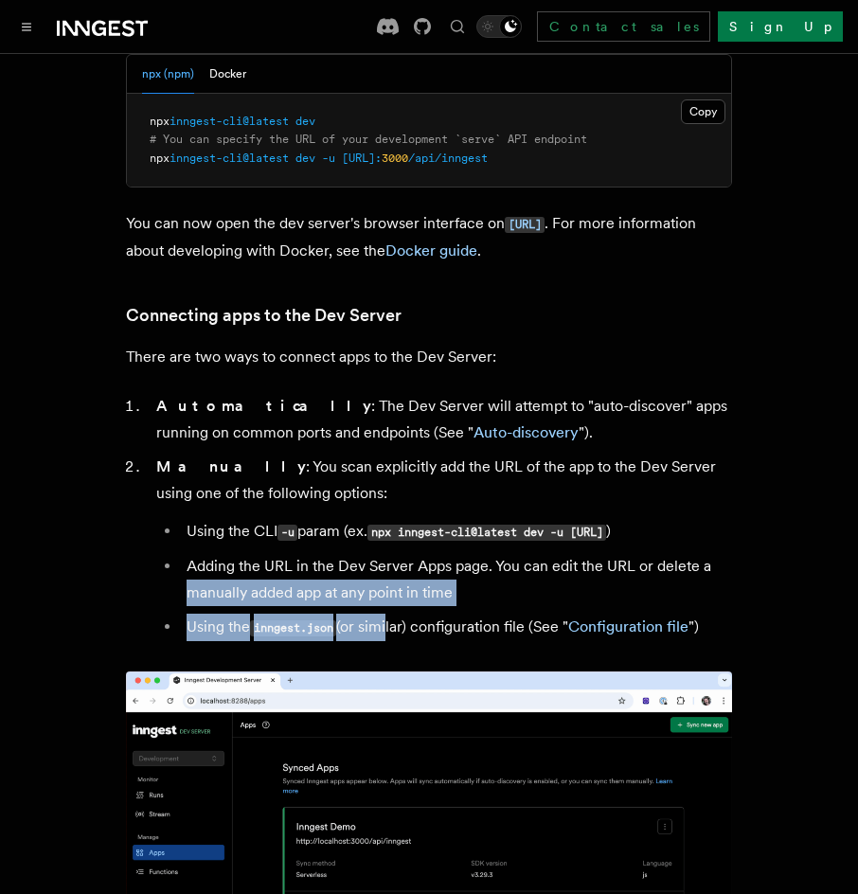
drag, startPoint x: 371, startPoint y: 634, endPoint x: 99, endPoint y: 602, distance: 273.6
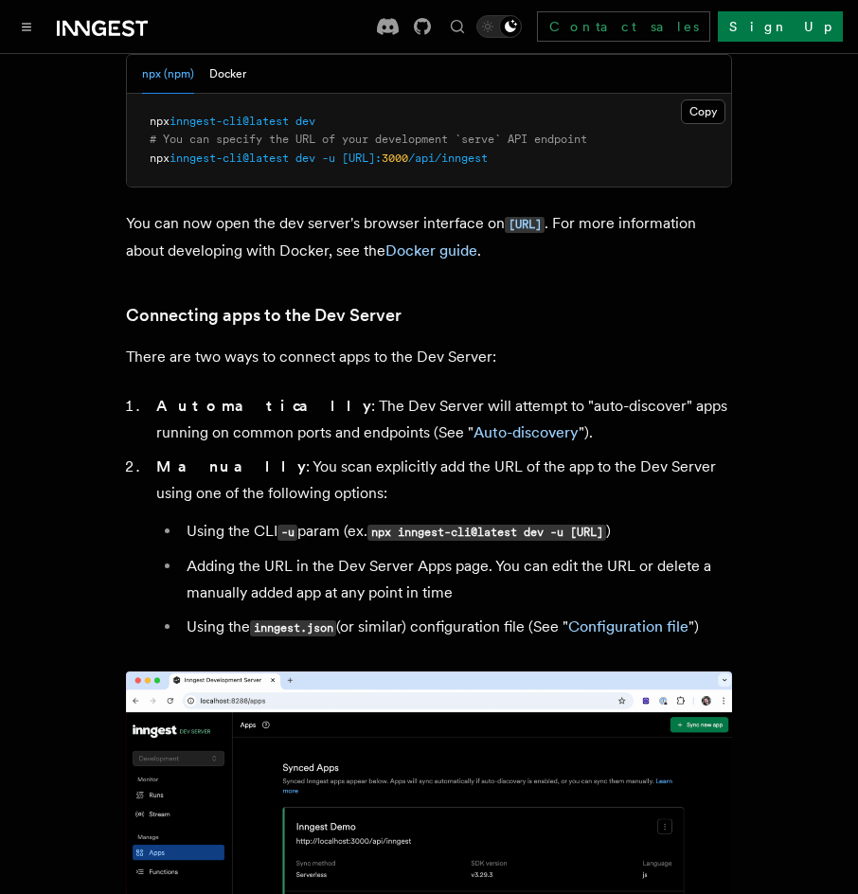
drag, startPoint x: 177, startPoint y: 506, endPoint x: 352, endPoint y: 503, distance: 175.2
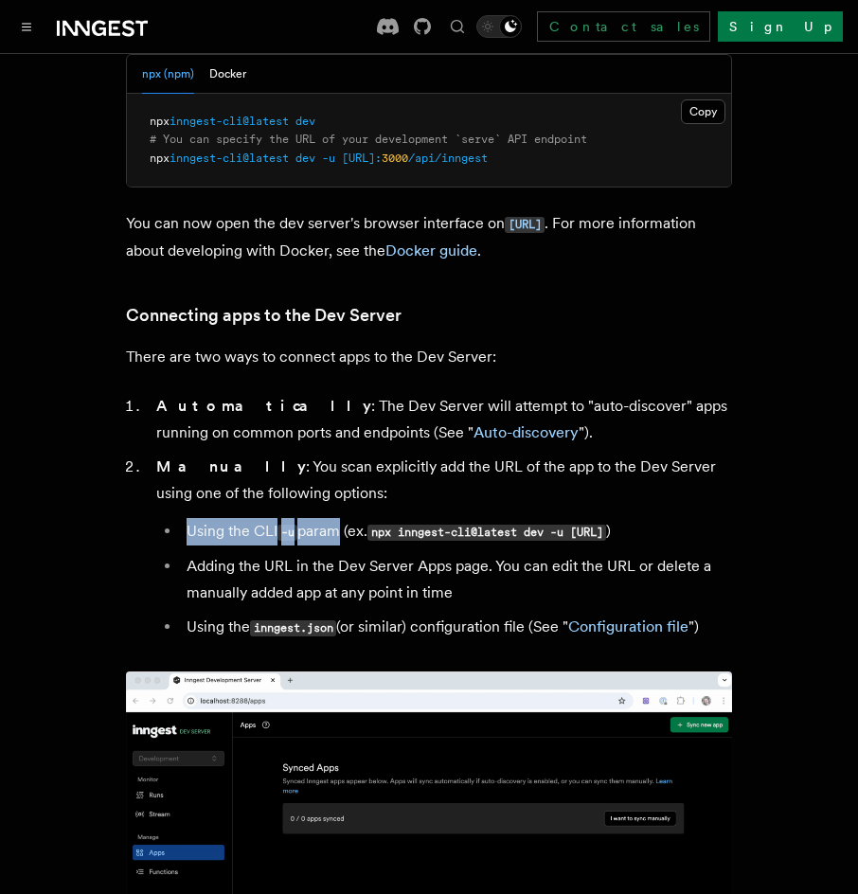
click at [344, 518] on ul "Using the CLI -u param (ex. npx inngest-cli@latest dev -u http://localhost:3000…" at bounding box center [444, 579] width 576 height 123
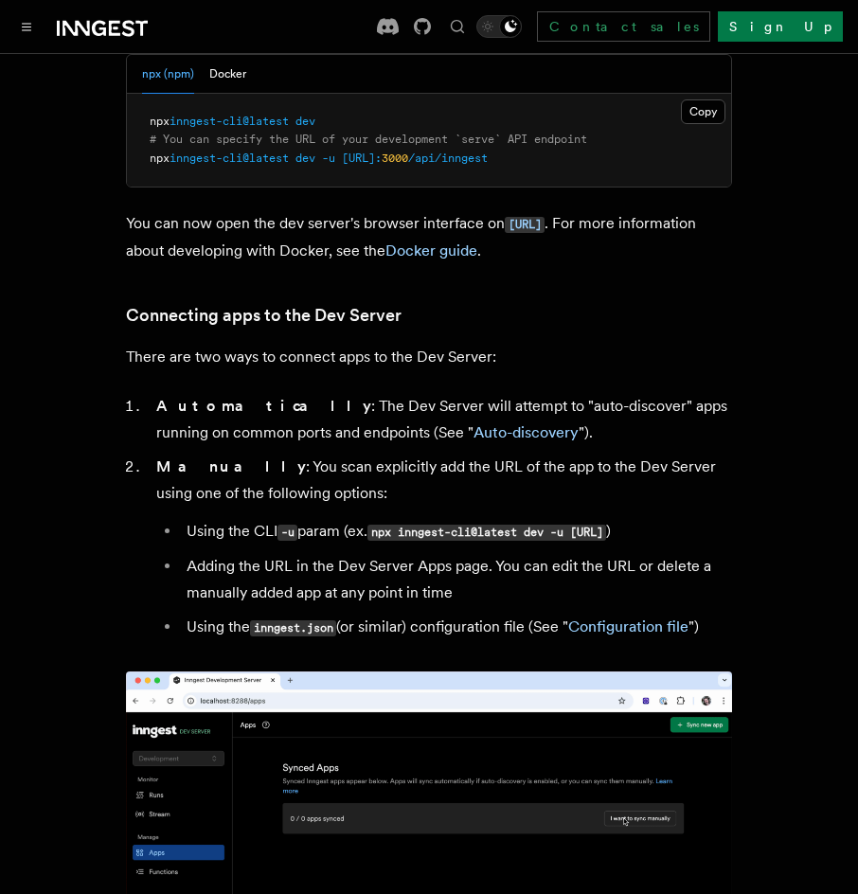
click at [445, 519] on li "Using the CLI -u param (ex. npx inngest-cli@latest dev -u http://localhost:3000…" at bounding box center [456, 531] width 551 height 27
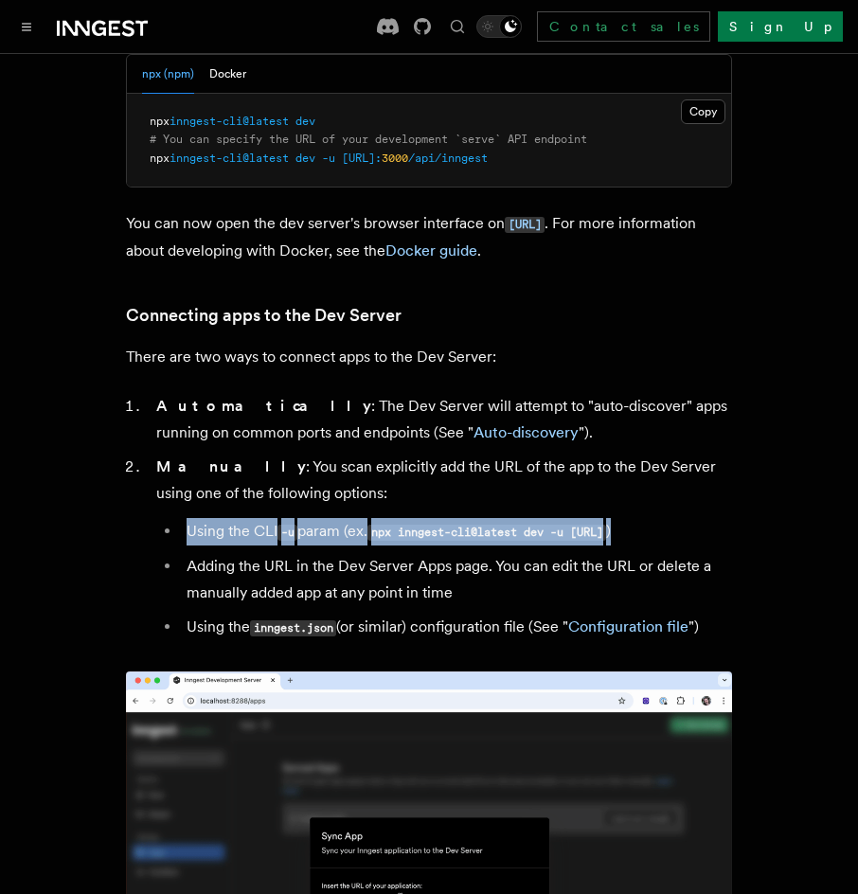
drag, startPoint x: 466, startPoint y: 524, endPoint x: 131, endPoint y: 497, distance: 336.3
click at [131, 497] on ol "Automatically : The Dev Server will attempt to "auto-discover" apps running on …" at bounding box center [429, 517] width 606 height 248
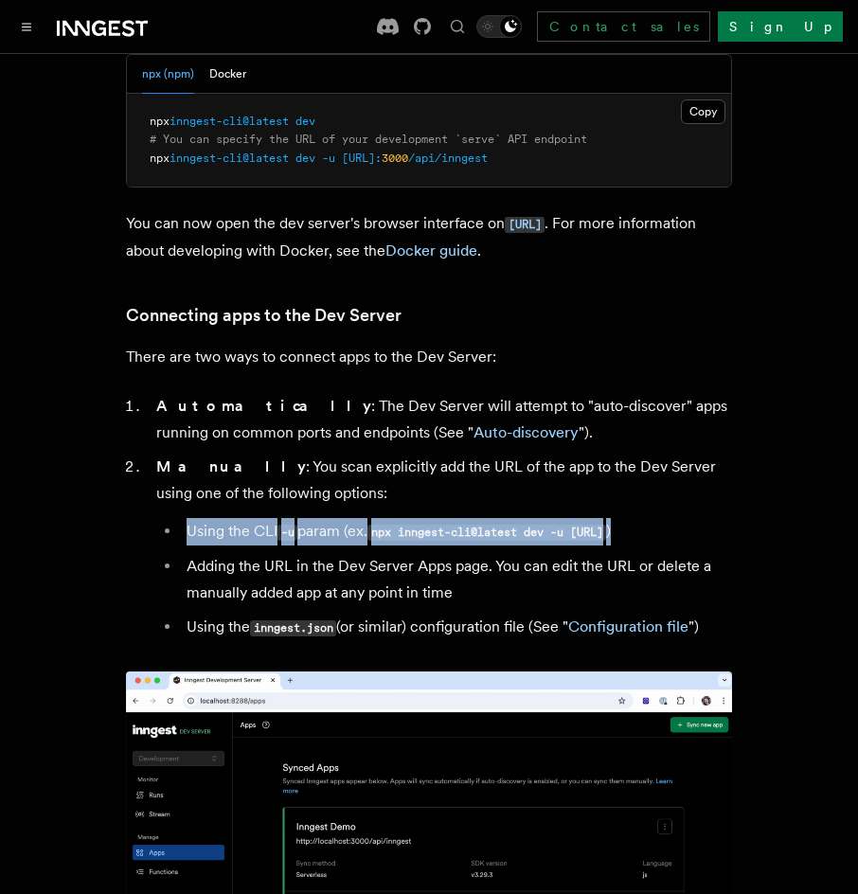
click at [131, 497] on ol "Automatically : The Dev Server will attempt to "auto-discover" apps running on …" at bounding box center [429, 517] width 606 height 248
drag, startPoint x: 298, startPoint y: 523, endPoint x: 403, endPoint y: 530, distance: 104.5
click at [342, 526] on li "Manually : You scan explicitly add the URL of the app to the Dev Server using o…" at bounding box center [442, 548] width 582 height 188
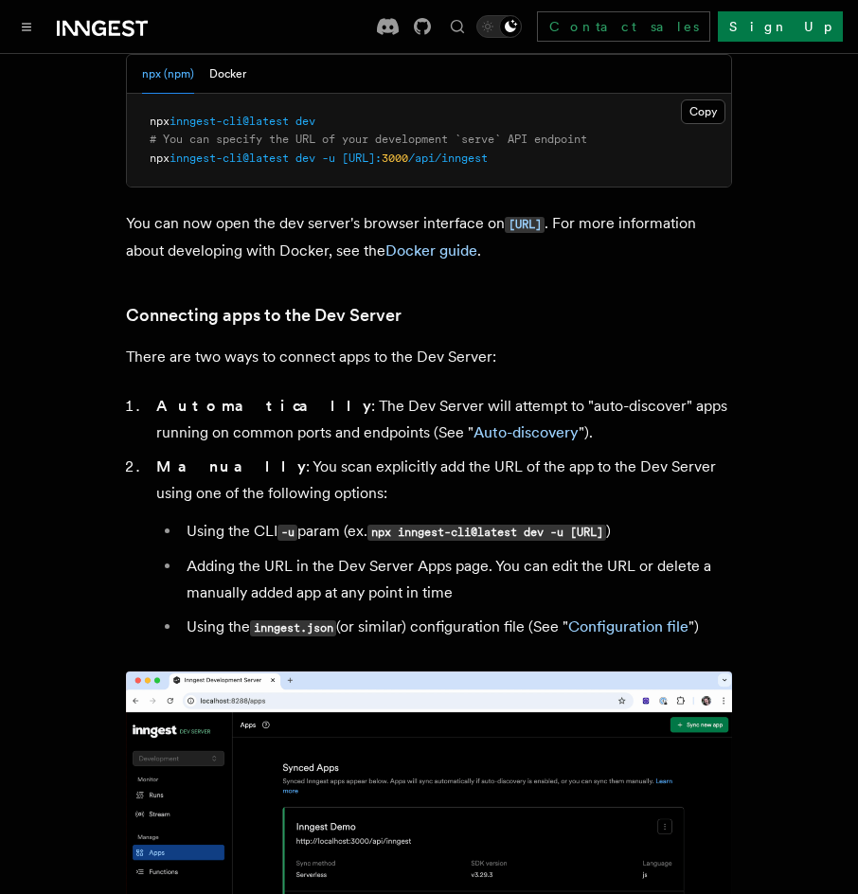
click at [448, 535] on li "Using the CLI -u param (ex. npx inngest-cli@latest dev -u http://localhost:3000…" at bounding box center [456, 531] width 551 height 27
click at [384, 525] on code "npx inngest-cli@latest dev -u http://localhost:3000/api/inngest" at bounding box center [486, 533] width 239 height 16
drag, startPoint x: 382, startPoint y: 504, endPoint x: 411, endPoint y: 530, distance: 39.6
click at [411, 530] on code "npx inngest-cli@latest dev -u http://localhost:3000/api/inngest" at bounding box center [486, 533] width 239 height 16
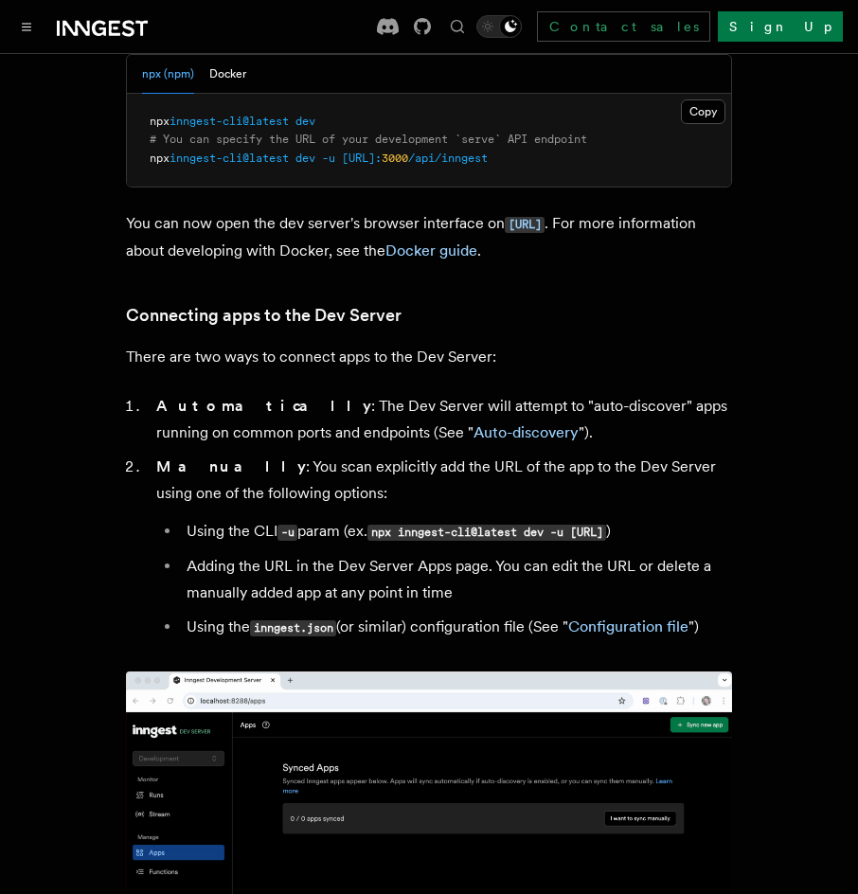
copy code "npx inngest-cli@latest dev -u http://localhost:3000/api/inngest"
click at [389, 525] on code "npx inngest-cli@latest dev -u http://localhost:3000/api/inngest" at bounding box center [486, 533] width 239 height 16
drag, startPoint x: 383, startPoint y: 507, endPoint x: 414, endPoint y: 538, distance: 44.2
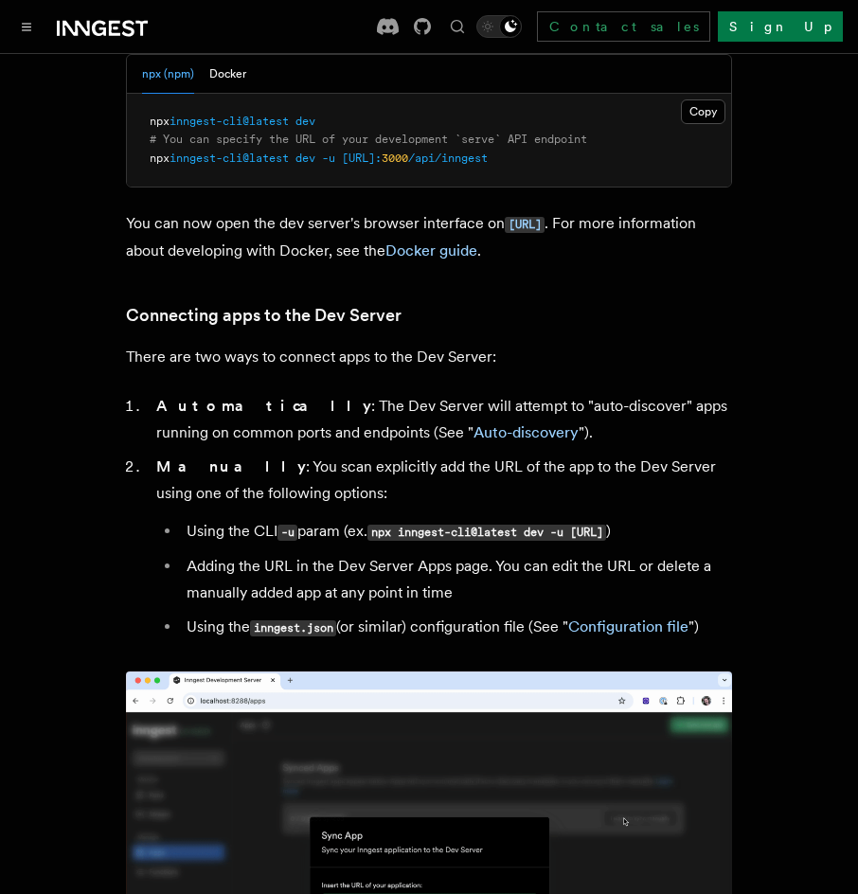
click at [414, 538] on code "npx inngest-cli@latest dev -u http://localhost:3000/api/inngest" at bounding box center [486, 533] width 239 height 16
copy code "npx inngest-cli@latest dev -u http://localhost:3000/api/inngest"
